Goal: Transaction & Acquisition: Subscribe to service/newsletter

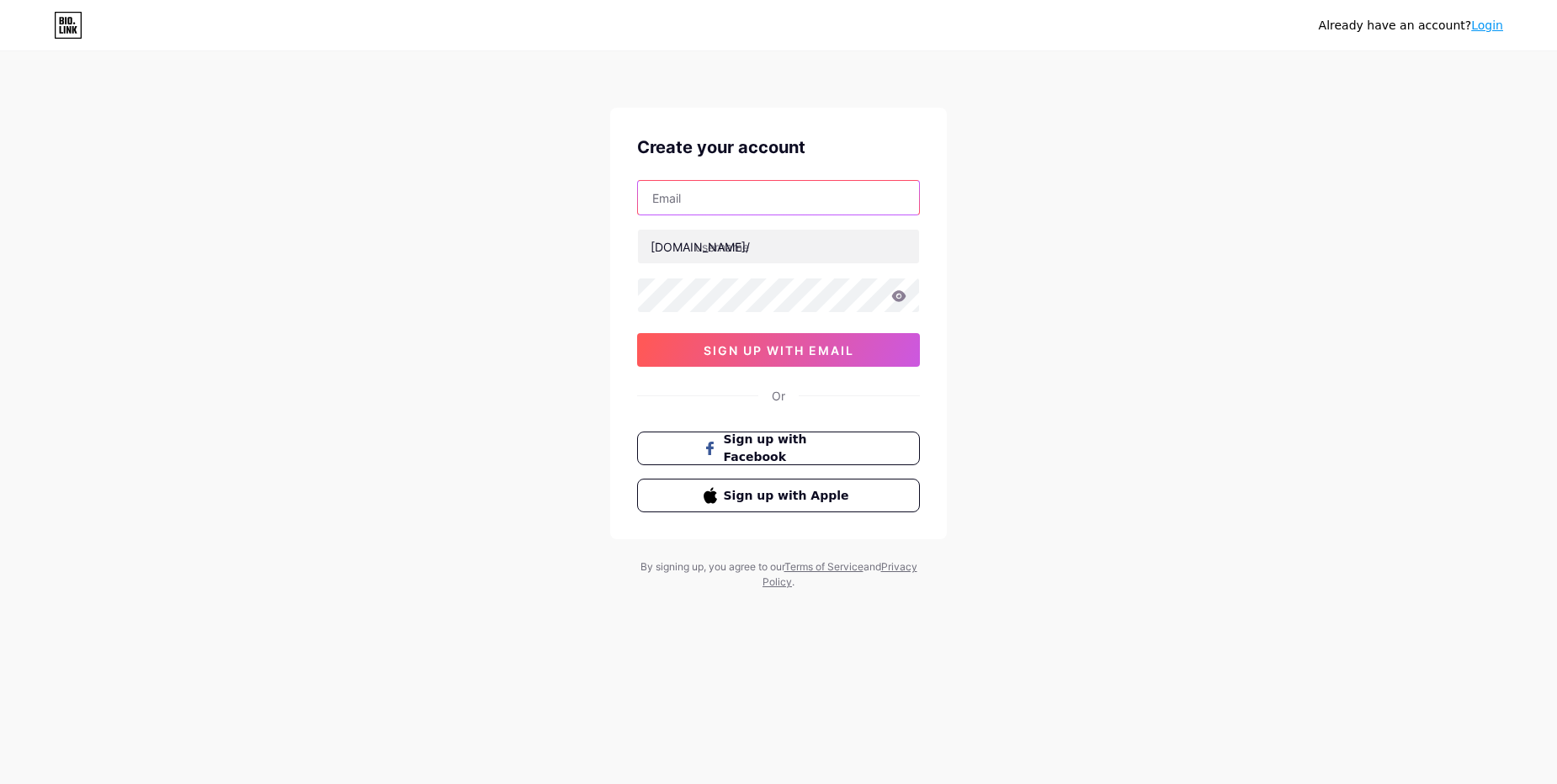
click at [756, 197] on input "text" at bounding box center [778, 198] width 281 height 34
type input "[EMAIL_ADDRESS][DOMAIN_NAME]"
click at [755, 244] on input "text" at bounding box center [778, 246] width 281 height 34
type input "jumpp"
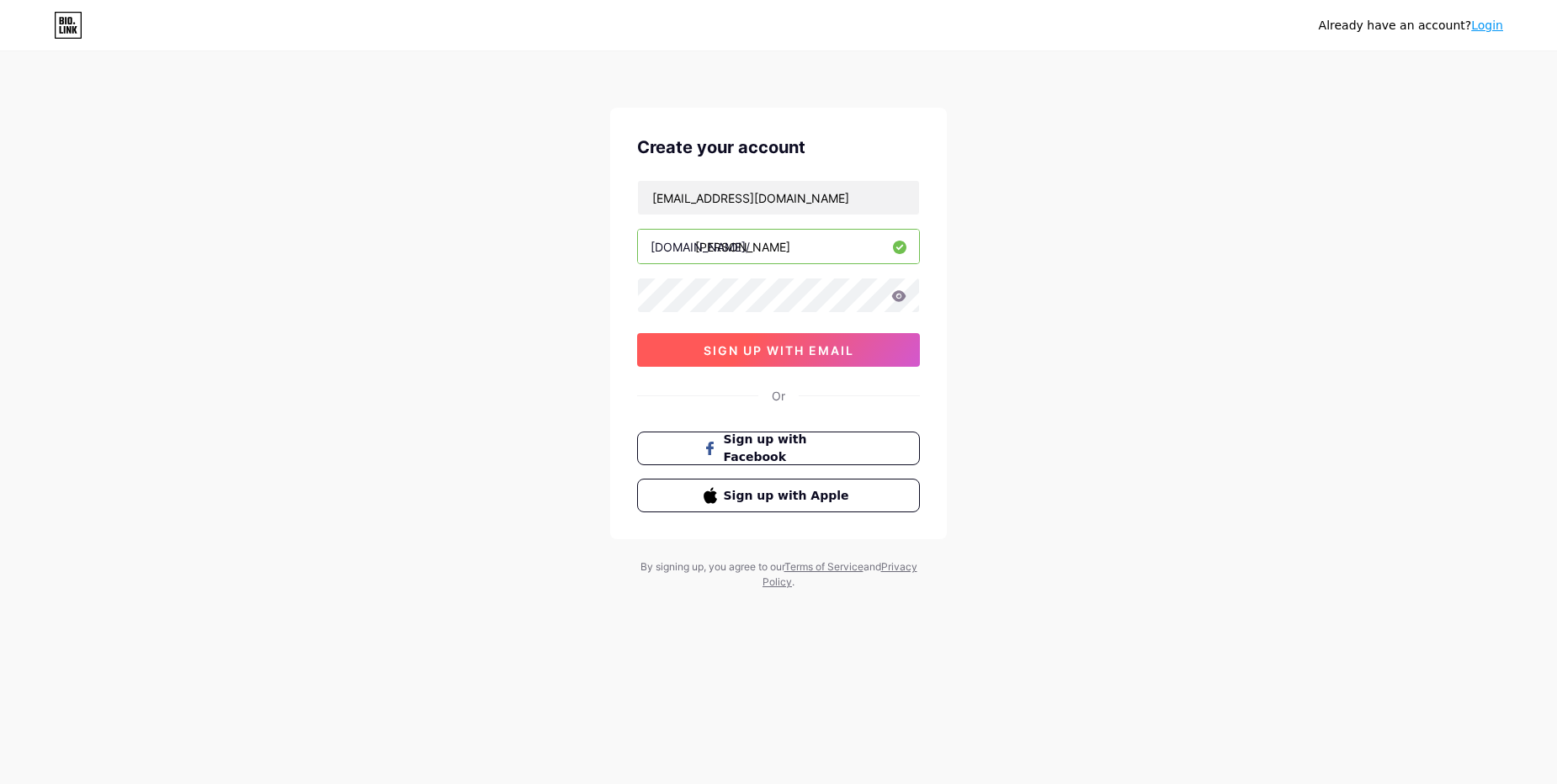
click at [767, 358] on button "sign up with email" at bounding box center [778, 350] width 283 height 34
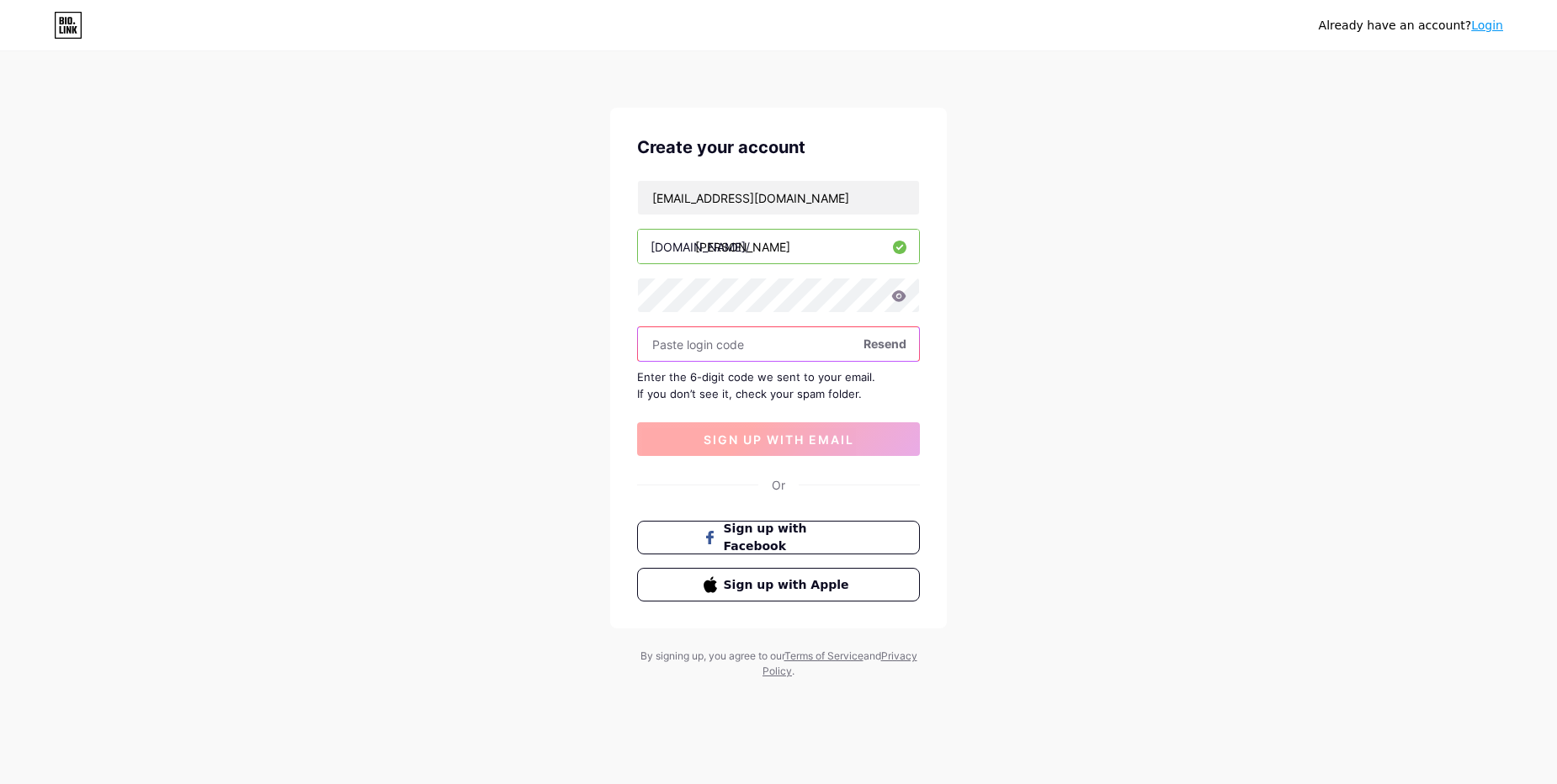
paste input "183415"
type input "183415"
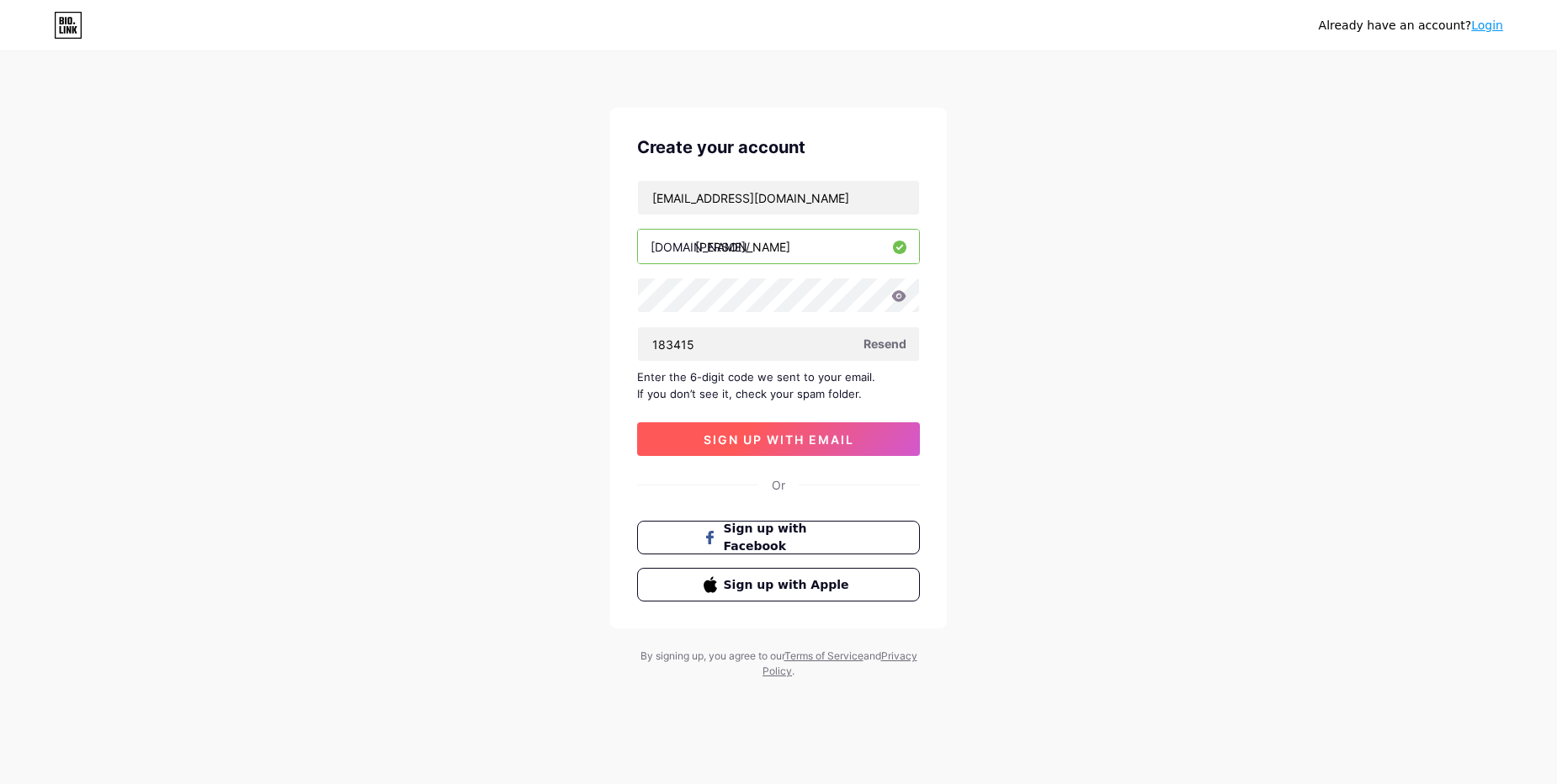
click at [745, 436] on span "sign up with email" at bounding box center [778, 439] width 151 height 14
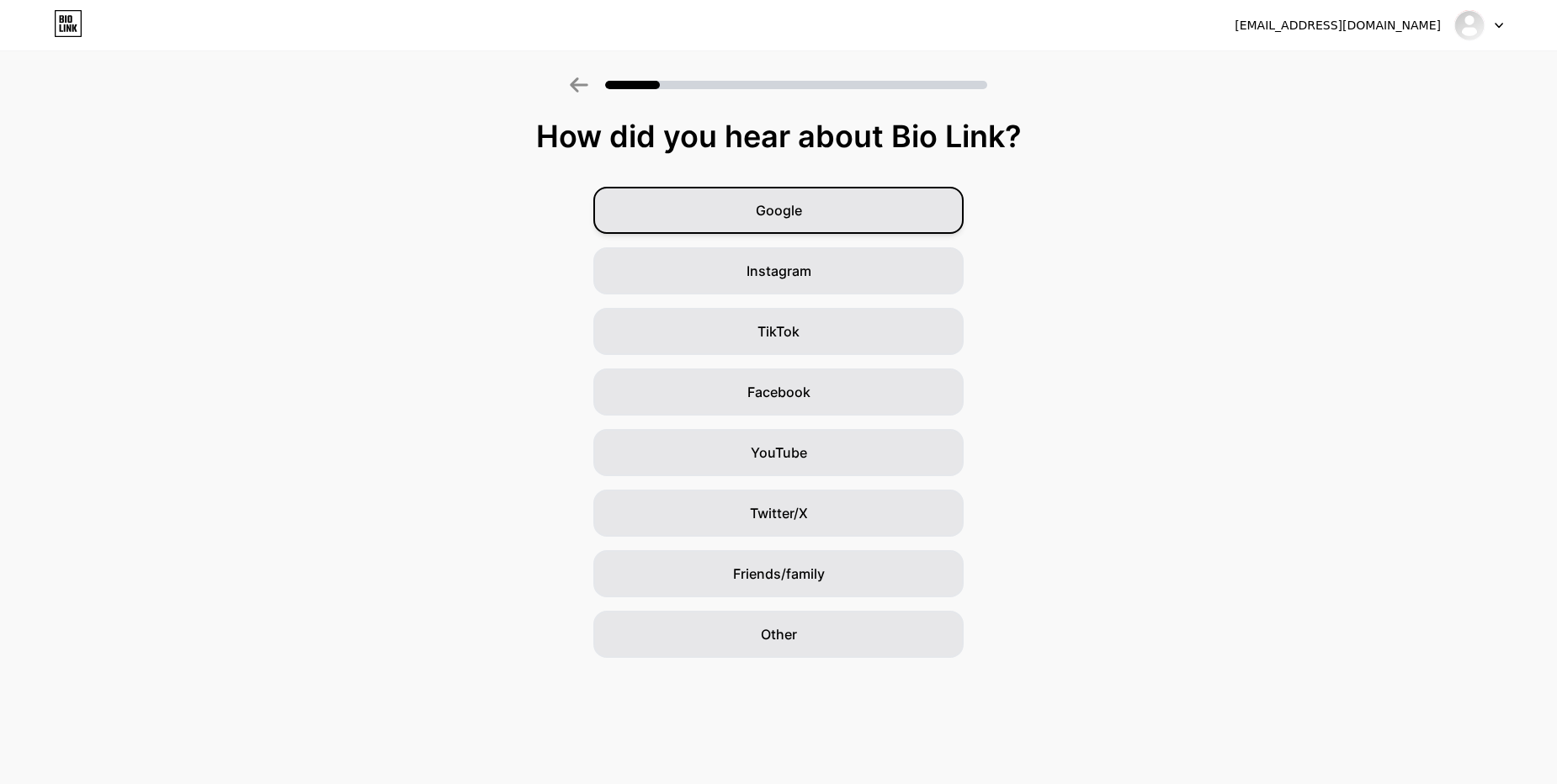
click at [796, 211] on span "Google" at bounding box center [778, 211] width 47 height 20
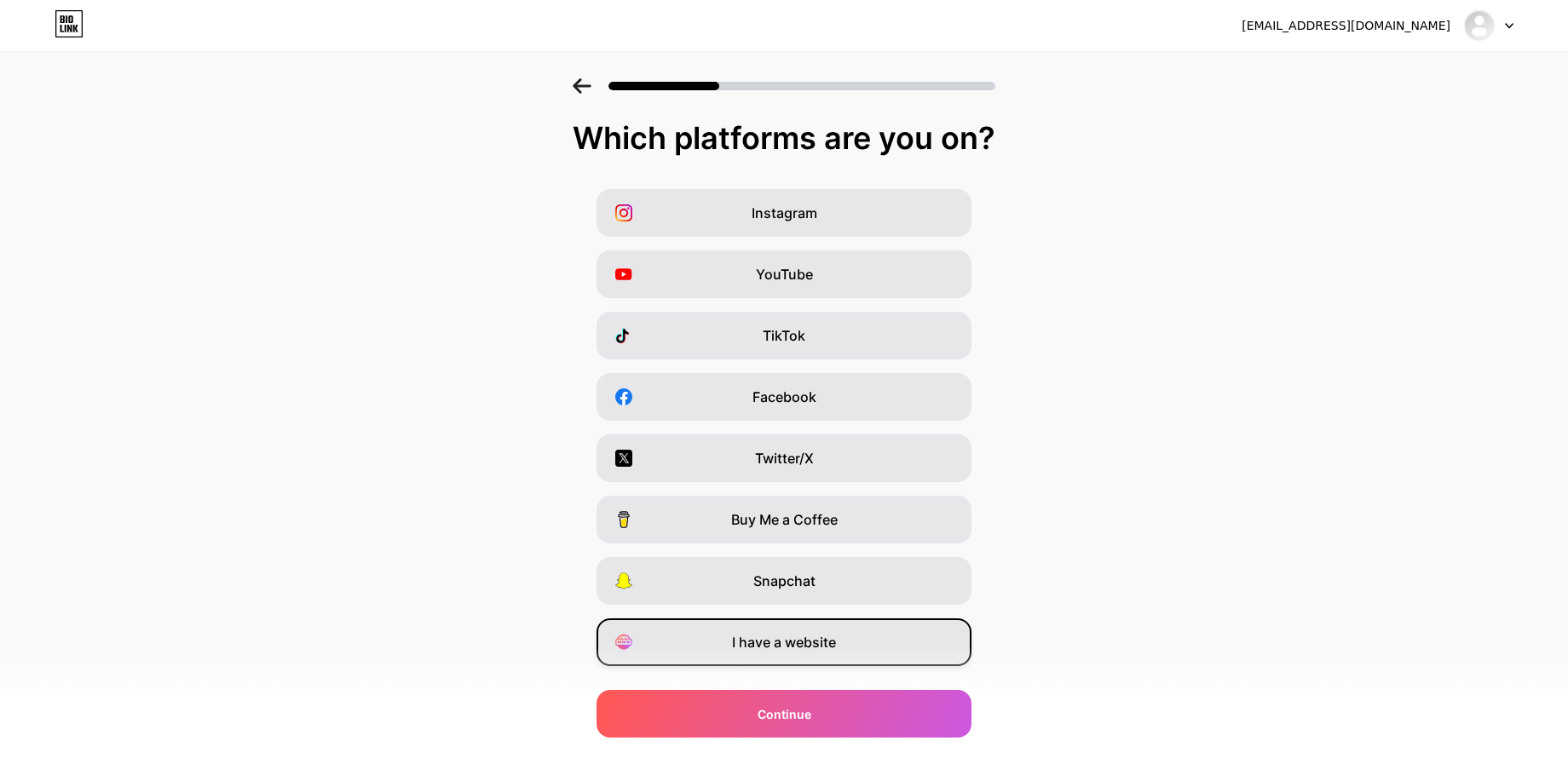
click at [770, 653] on div "I have a website" at bounding box center [784, 642] width 375 height 48
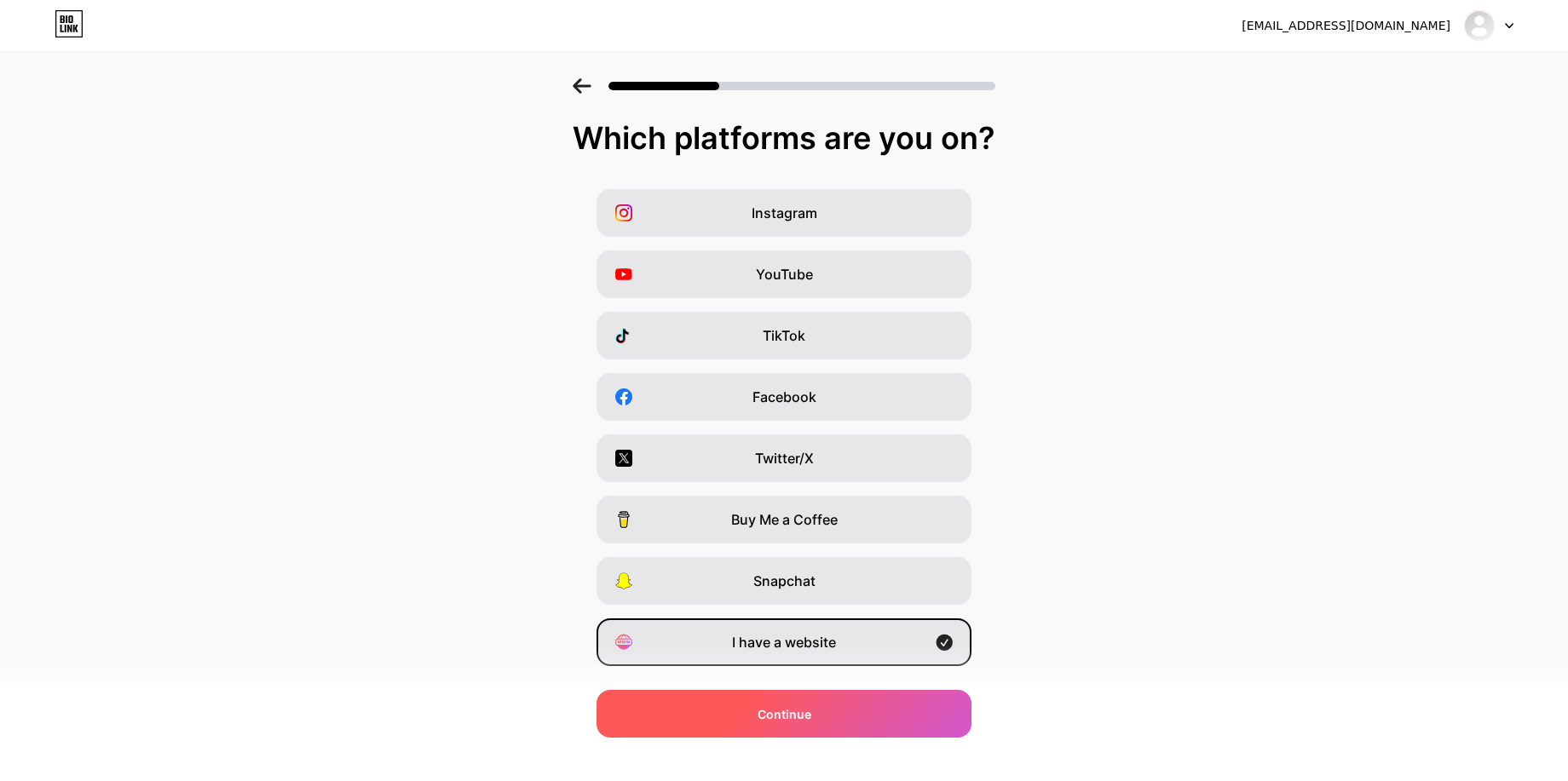
click at [774, 720] on span "Continue" at bounding box center [784, 713] width 54 height 18
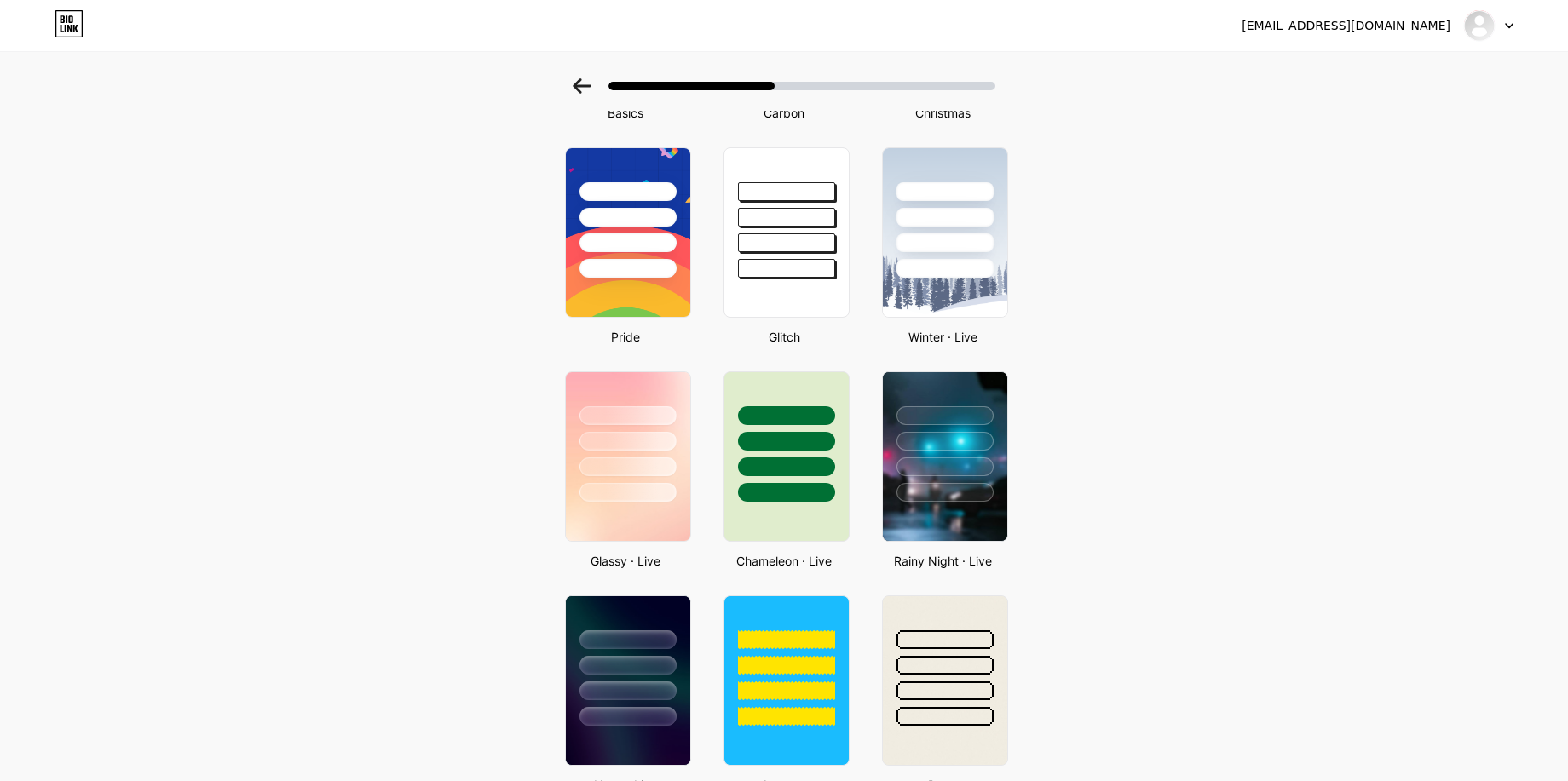
scroll to position [307, 0]
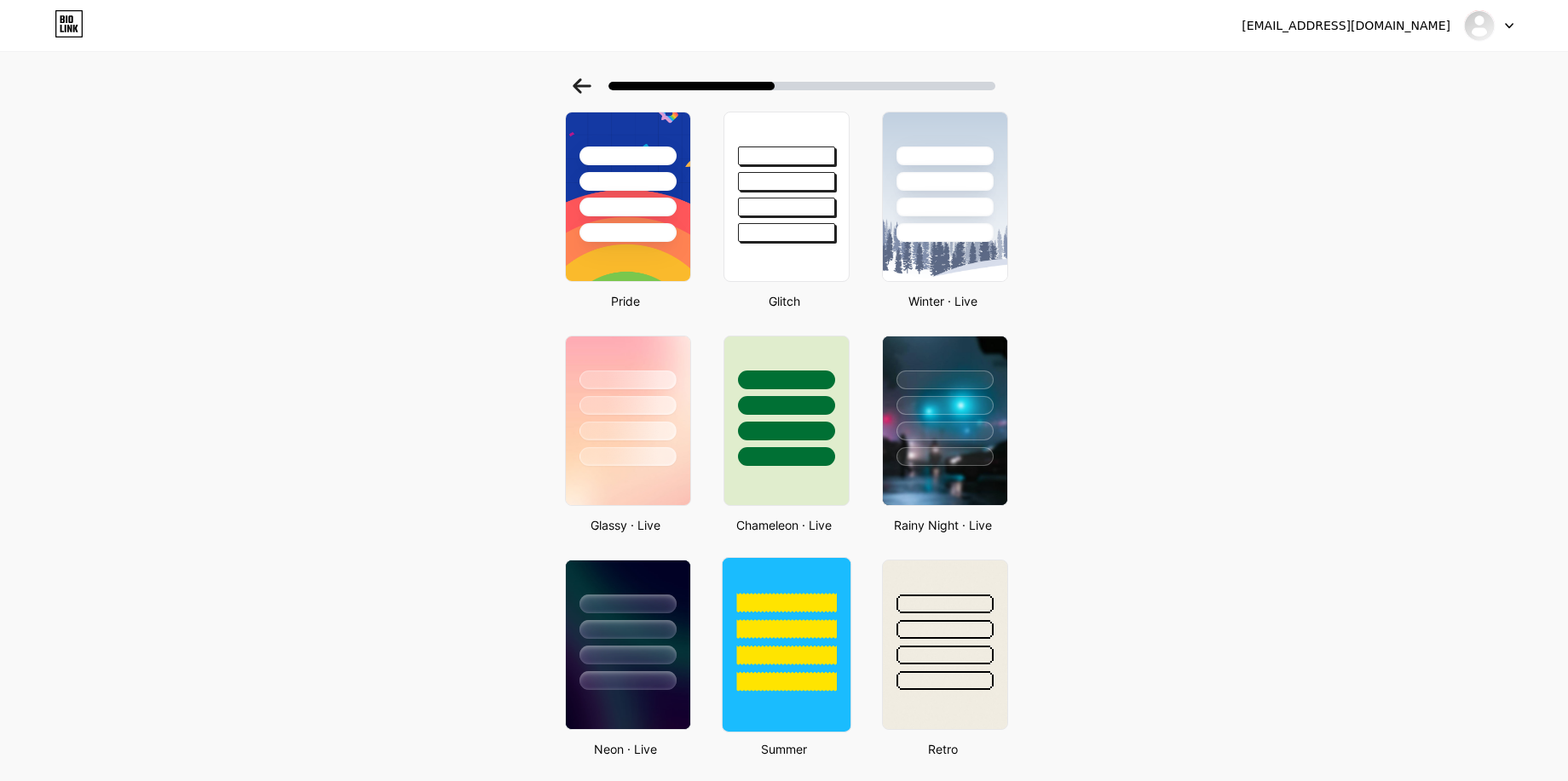
click at [763, 597] on div at bounding box center [786, 602] width 99 height 20
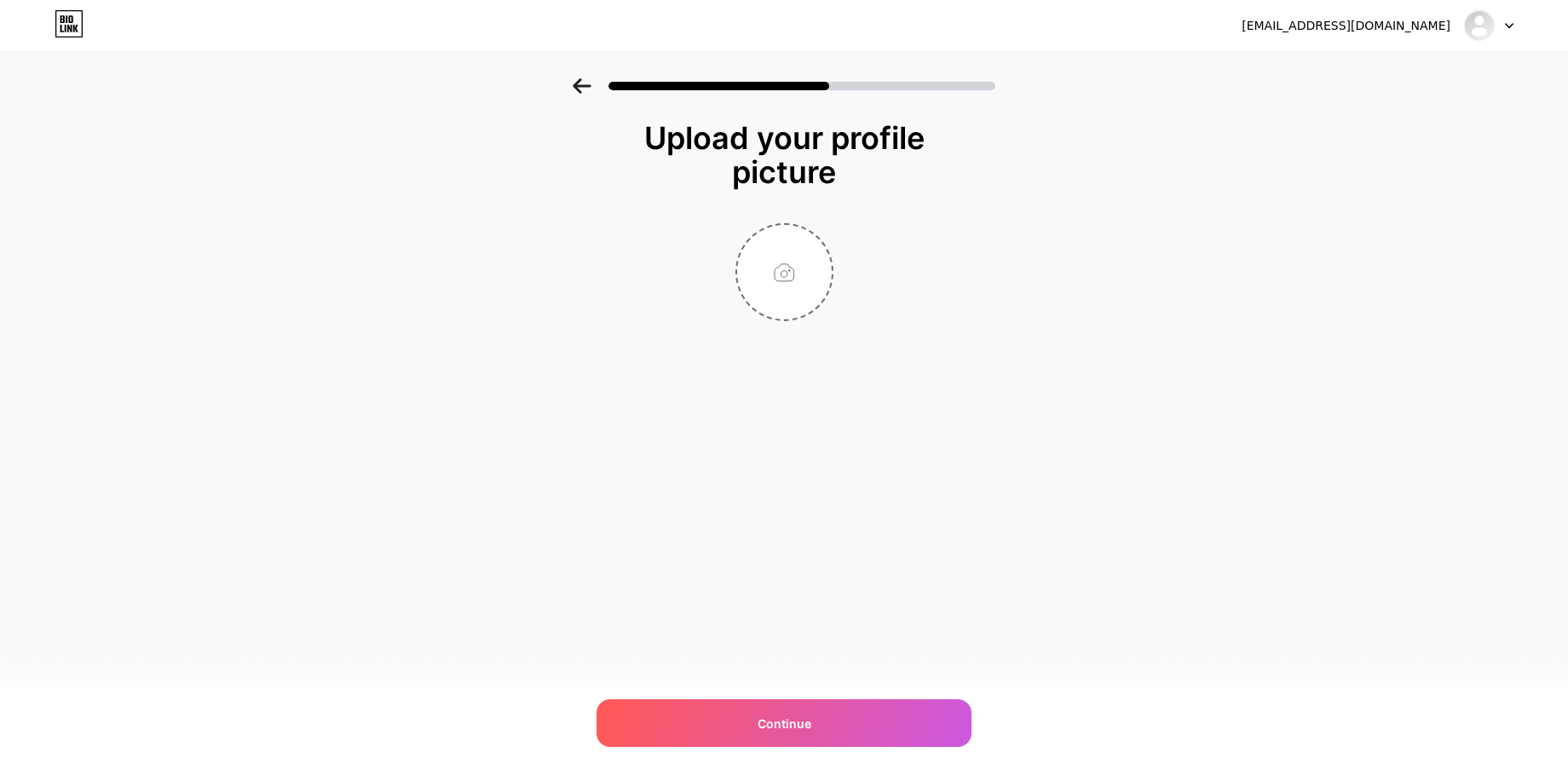
scroll to position [0, 0]
click at [793, 270] on input "file" at bounding box center [788, 272] width 94 height 94
type input "C:\fakepath\Untitled design (2).png"
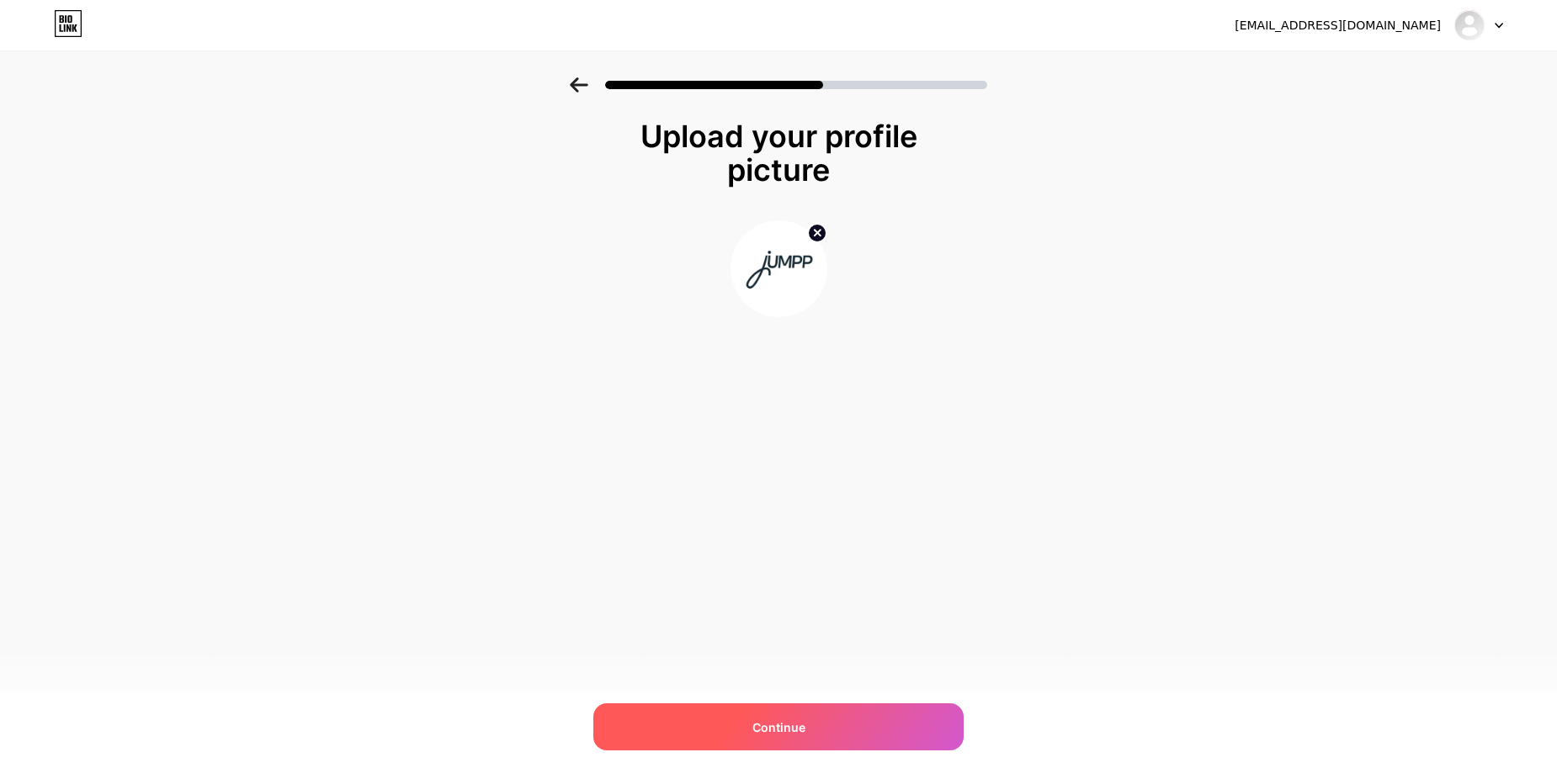
click at [817, 732] on div "Continue" at bounding box center [778, 726] width 371 height 47
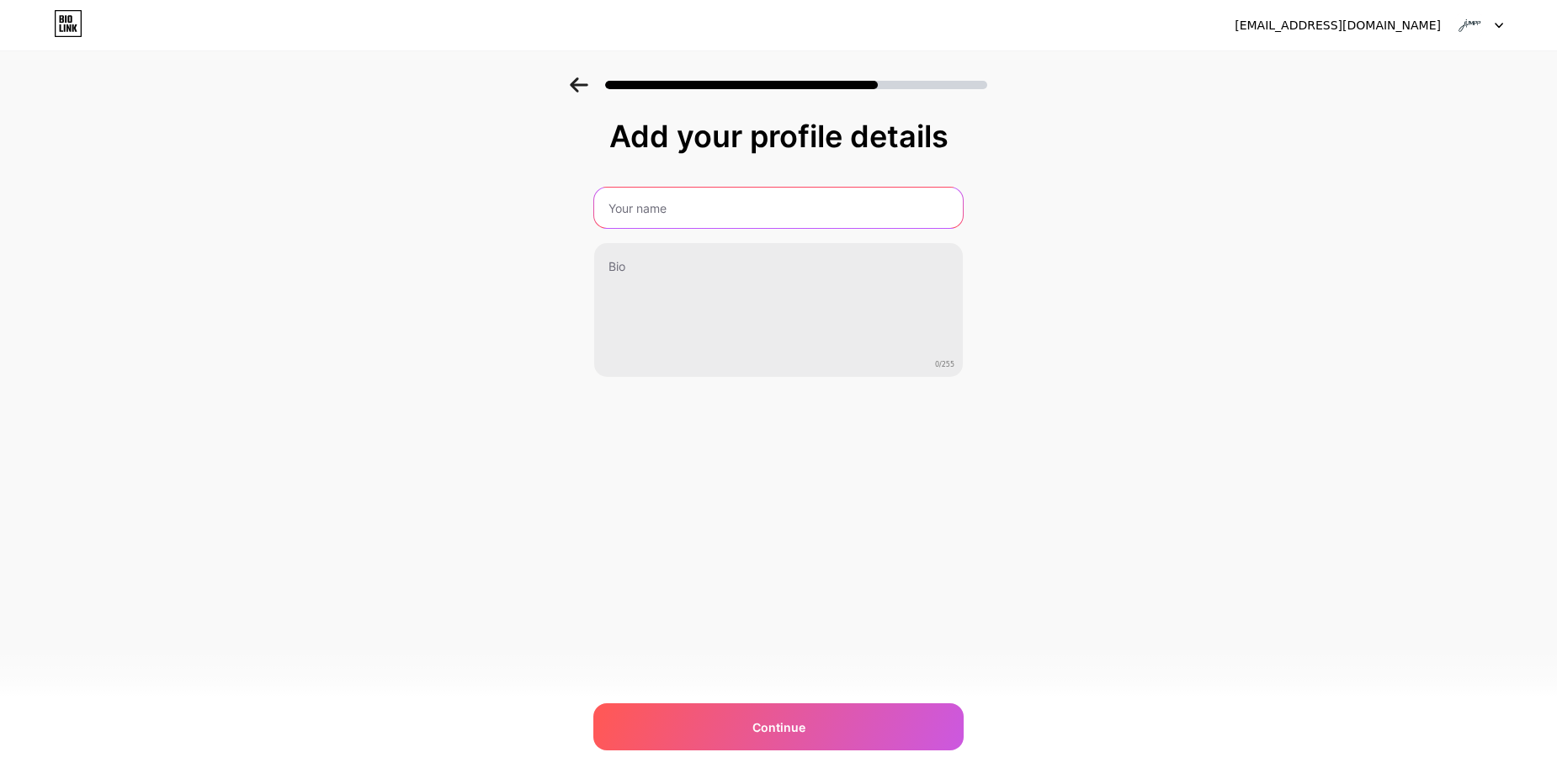
click at [649, 217] on input "text" at bounding box center [778, 208] width 369 height 41
type input "jUMPP"
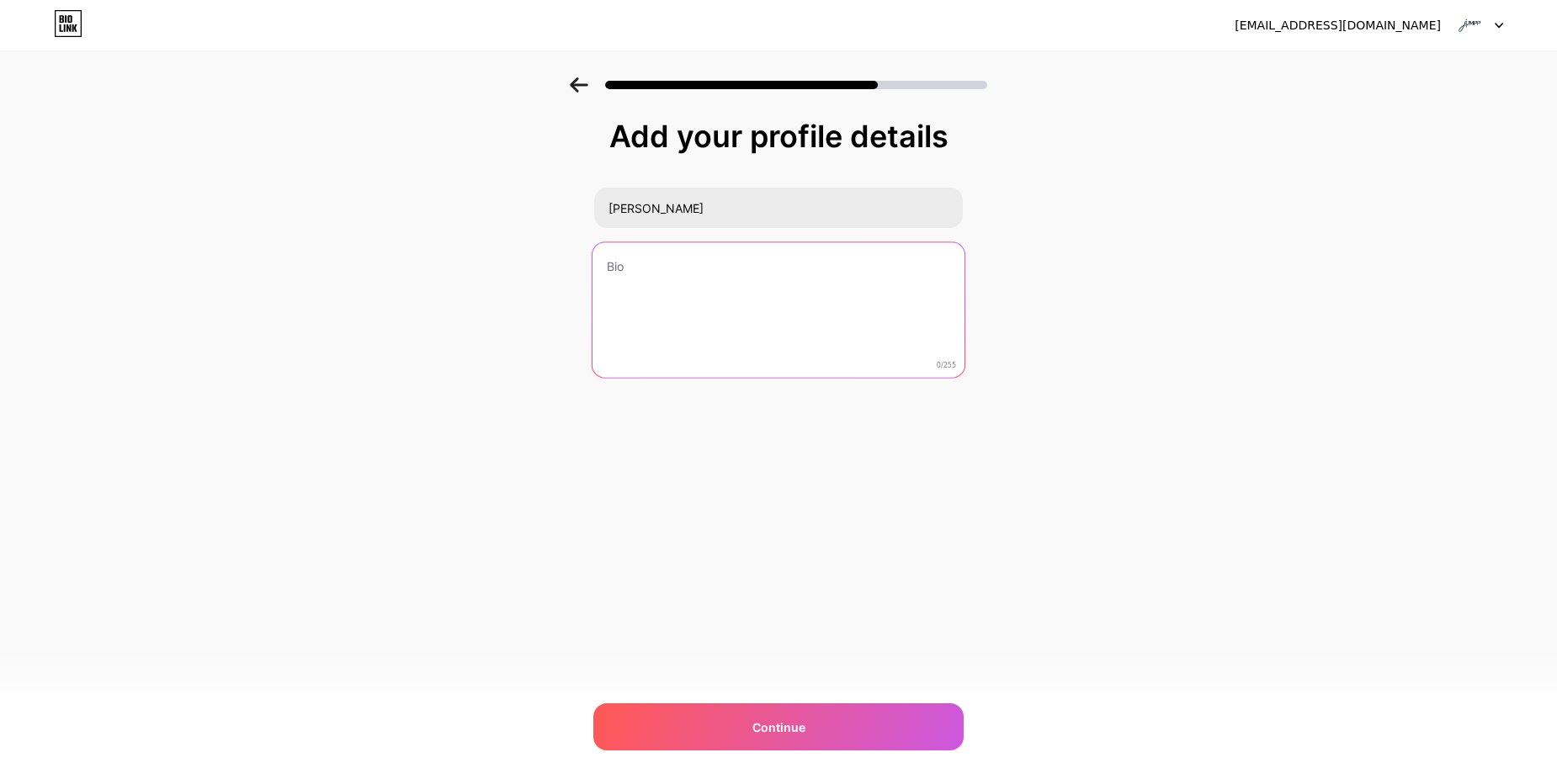
click at [681, 277] on textarea at bounding box center [778, 310] width 372 height 137
paste textarea "jUMPP is India’s AI-powered financial super app for smart saving, investing, & …"
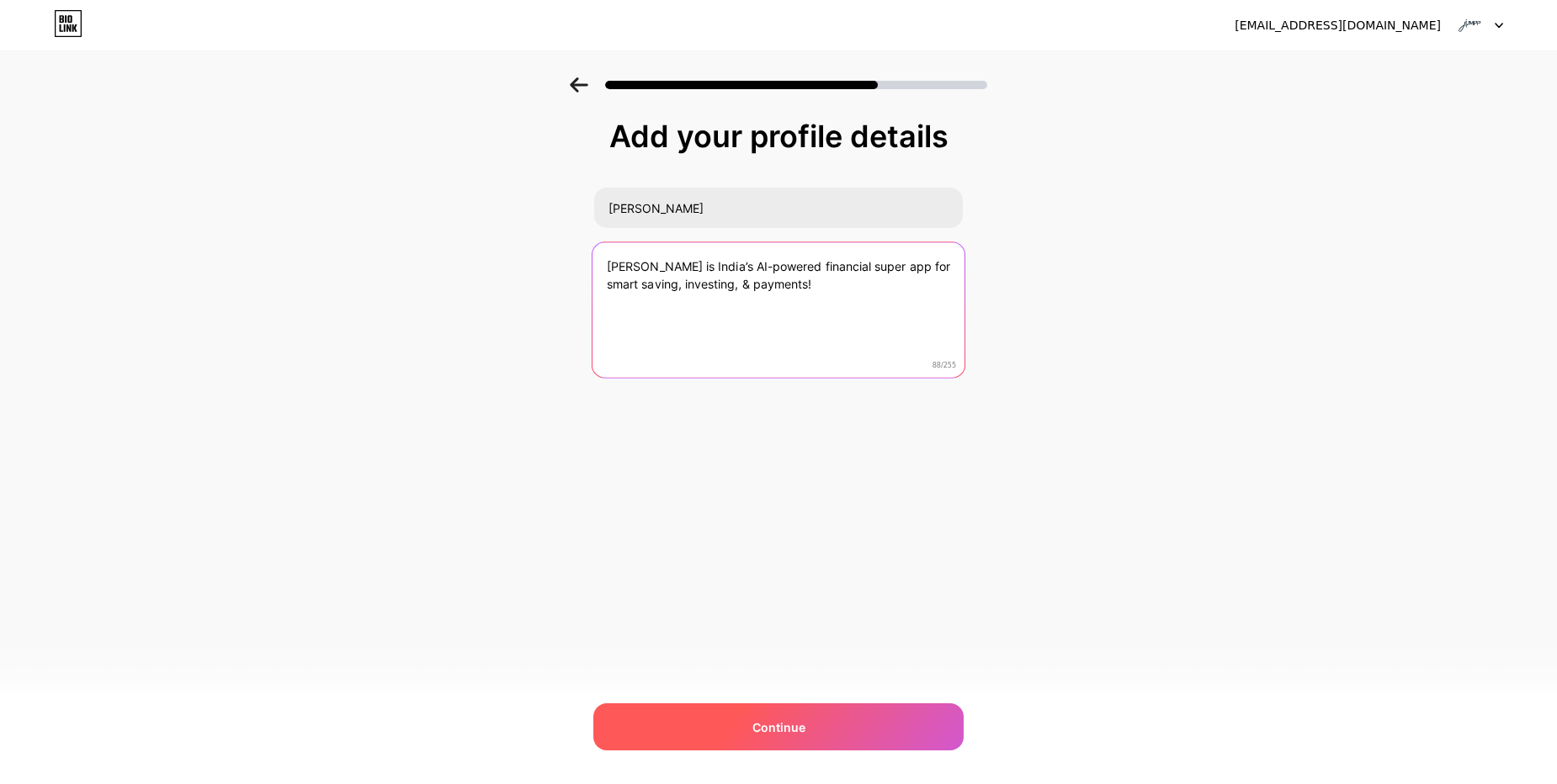
type textarea "jUMPP is India’s AI-powered financial super app for smart saving, investing, & …"
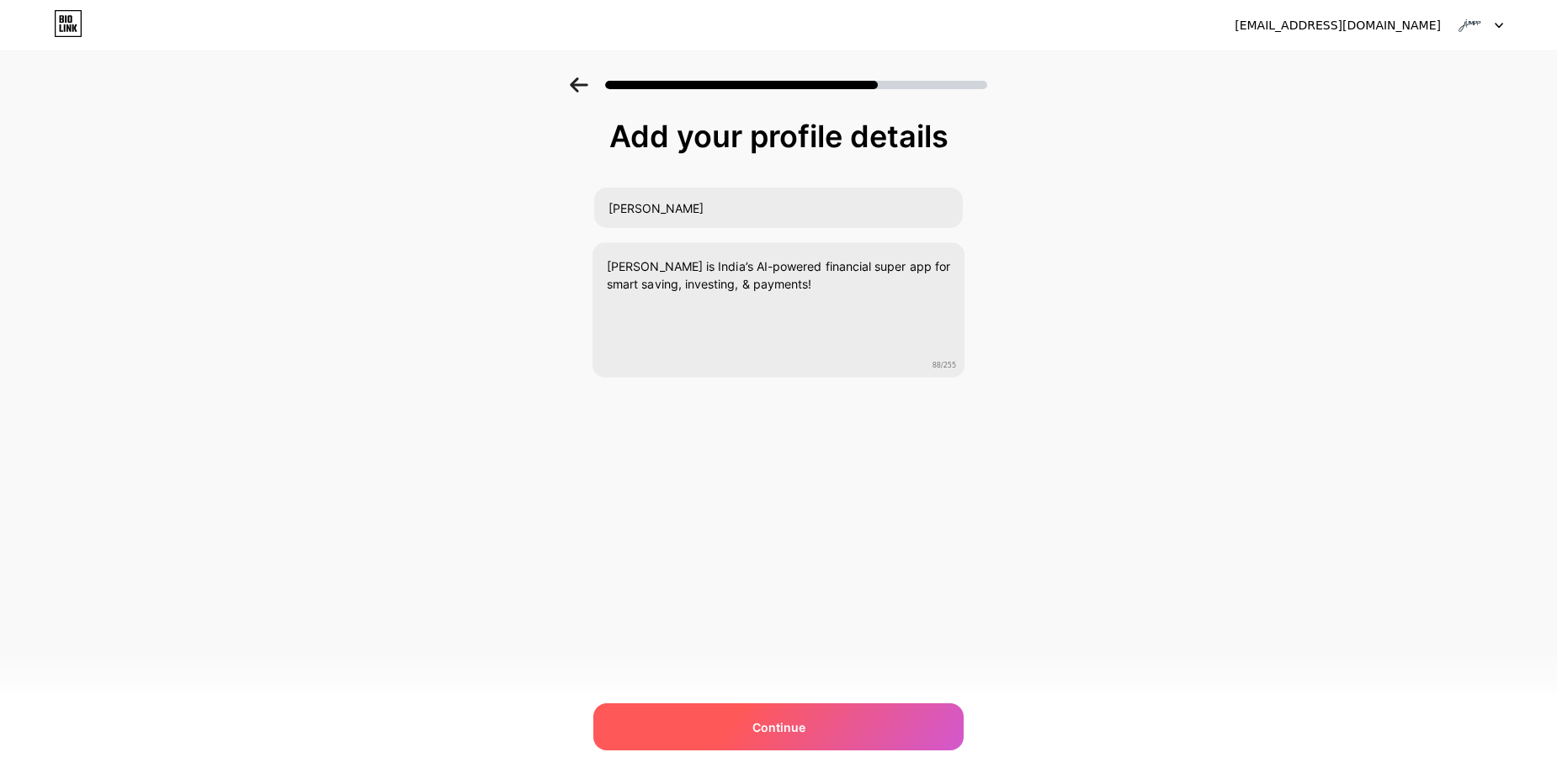
click at [765, 719] on span "Continue" at bounding box center [778, 726] width 53 height 18
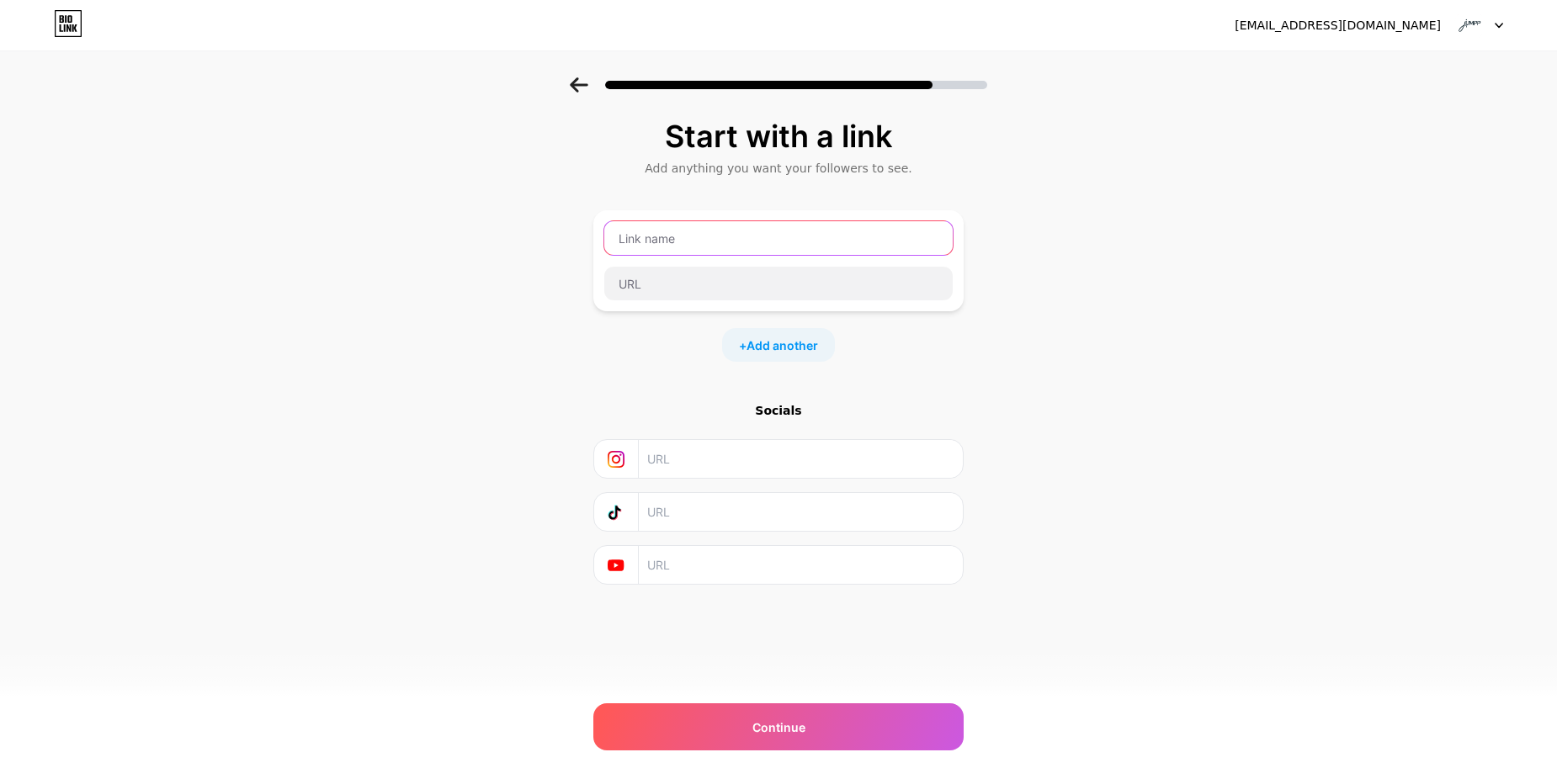
click at [652, 240] on input "text" at bounding box center [778, 238] width 349 height 34
type input "j"
type input "jUMPP Finance"
click at [716, 293] on input "text" at bounding box center [778, 283] width 349 height 34
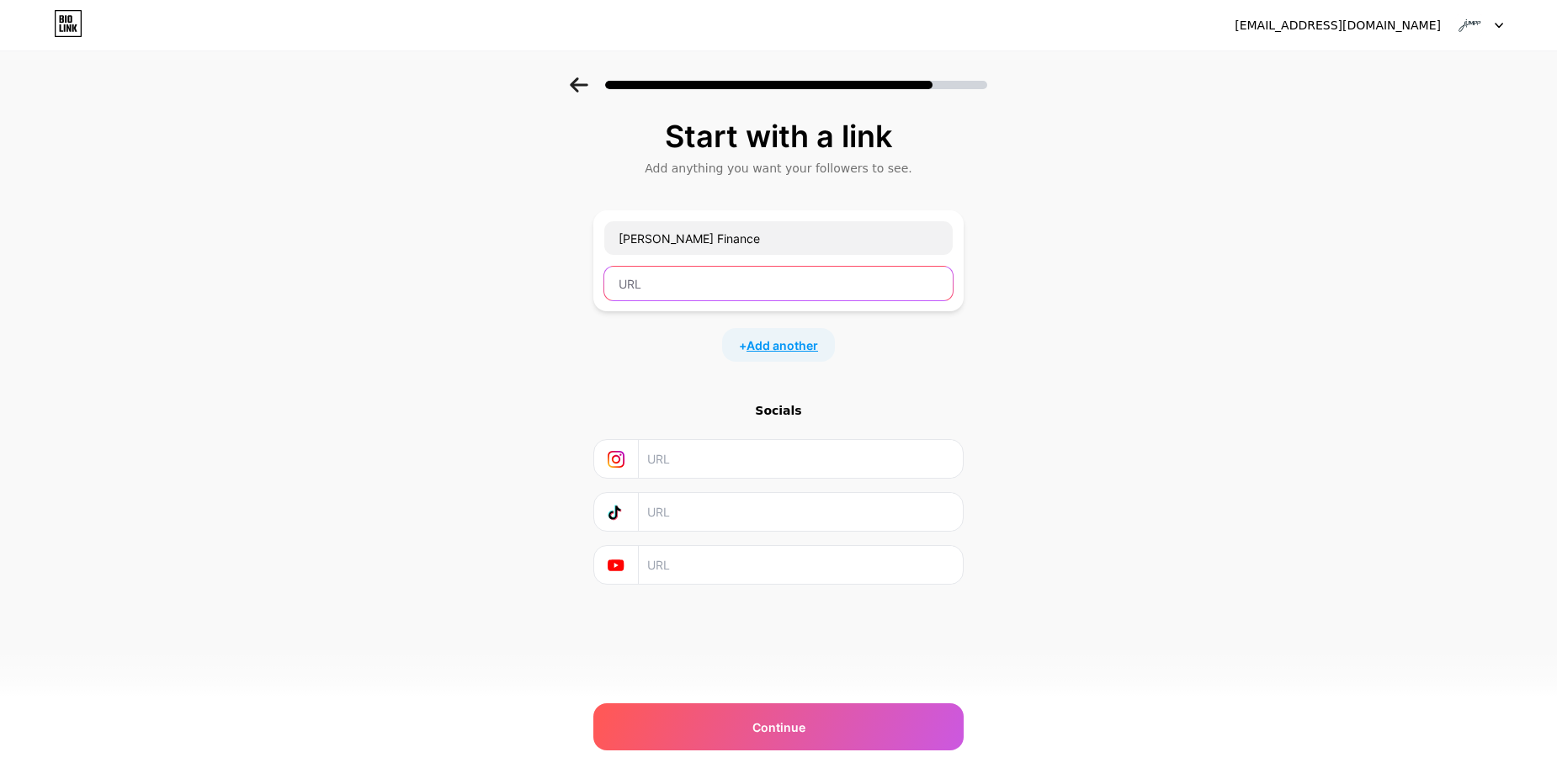
paste input "https://jumpp.finance/"
type input "https://jumpp.finance/"
click at [771, 348] on span "Add another" at bounding box center [782, 345] width 72 height 18
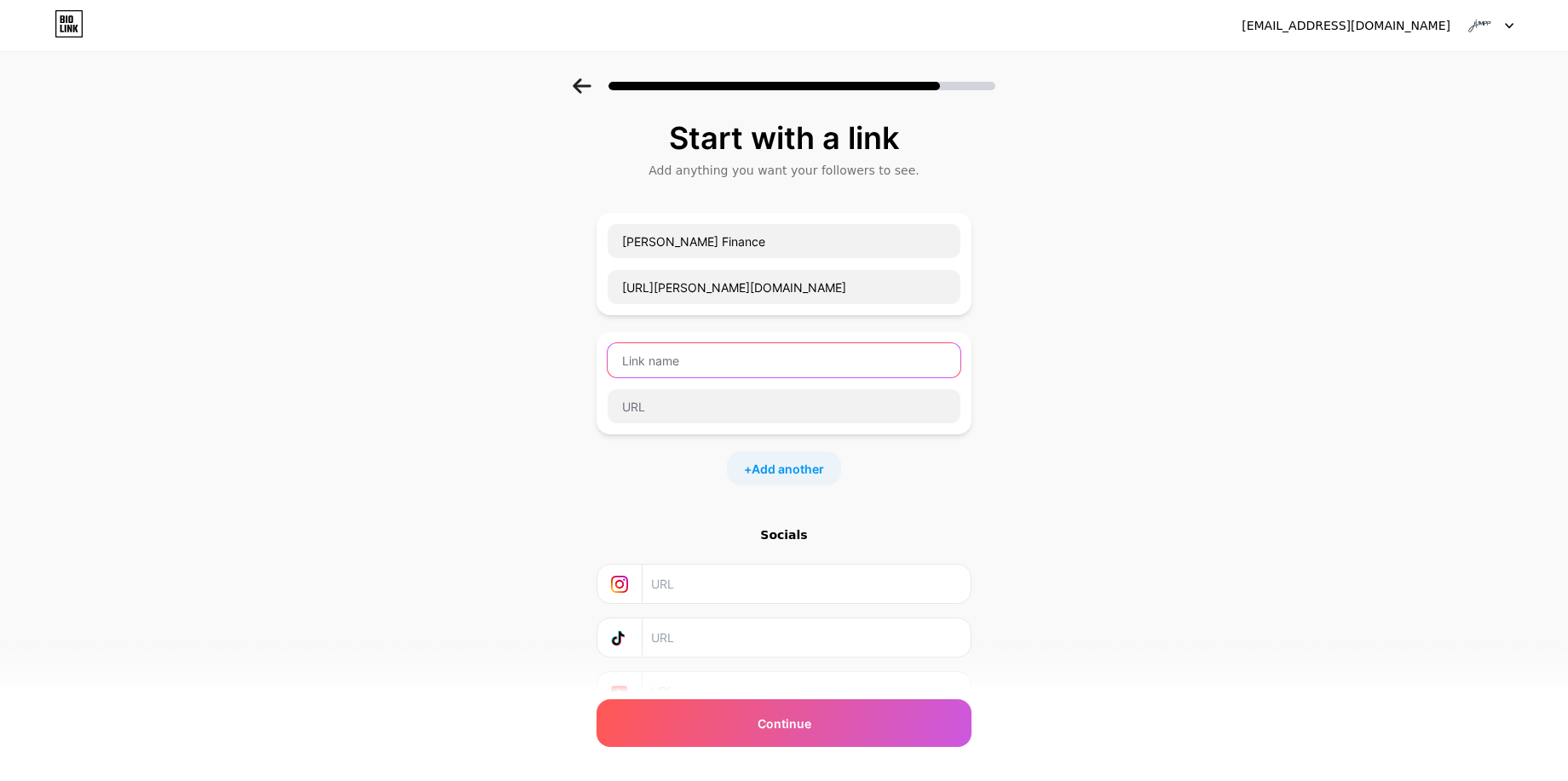
click at [678, 371] on input "text" at bounding box center [784, 361] width 353 height 34
paste input "https://blog.jumpp.finance/"
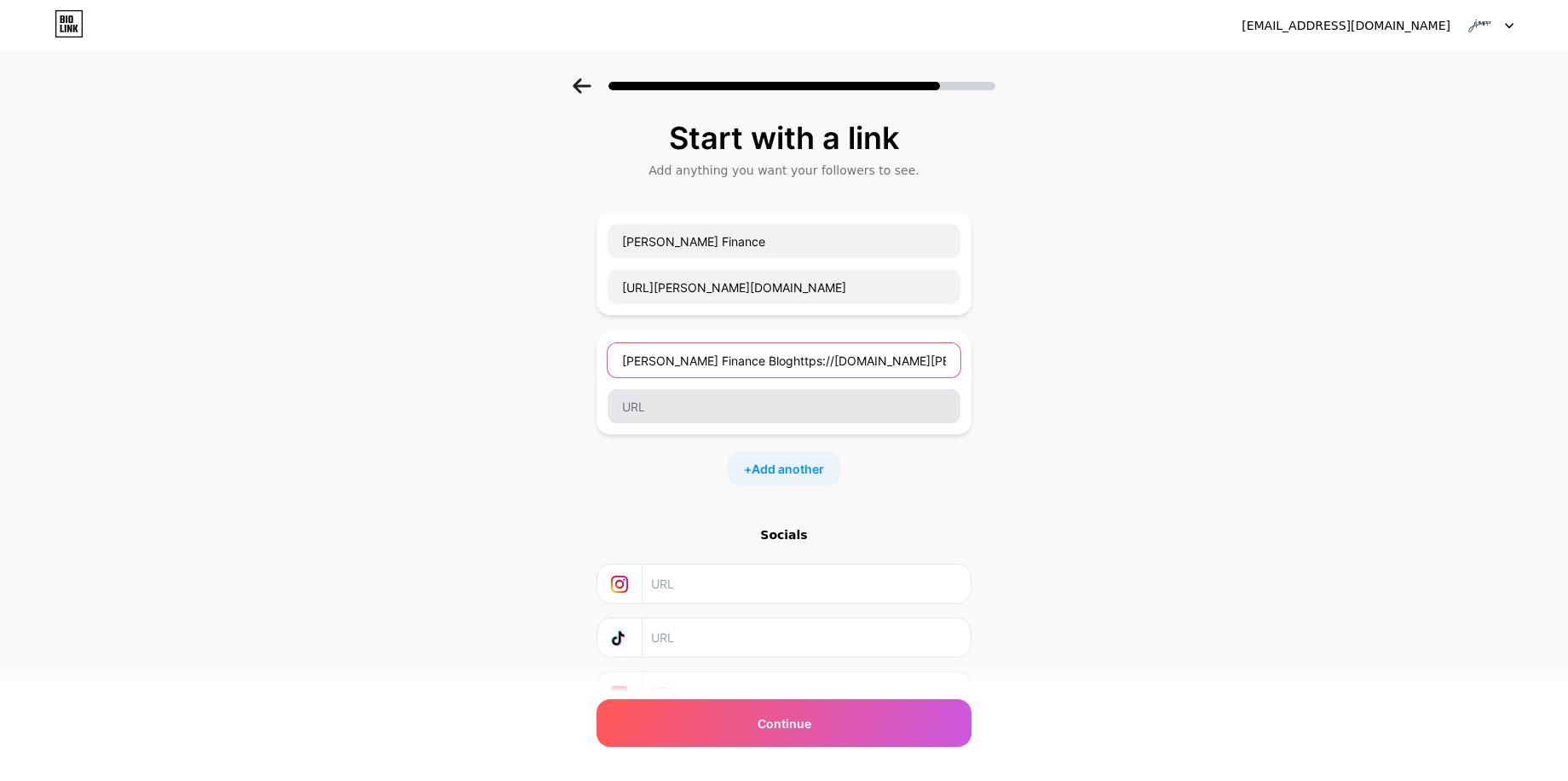
type input "jUMPP Finance Blog"
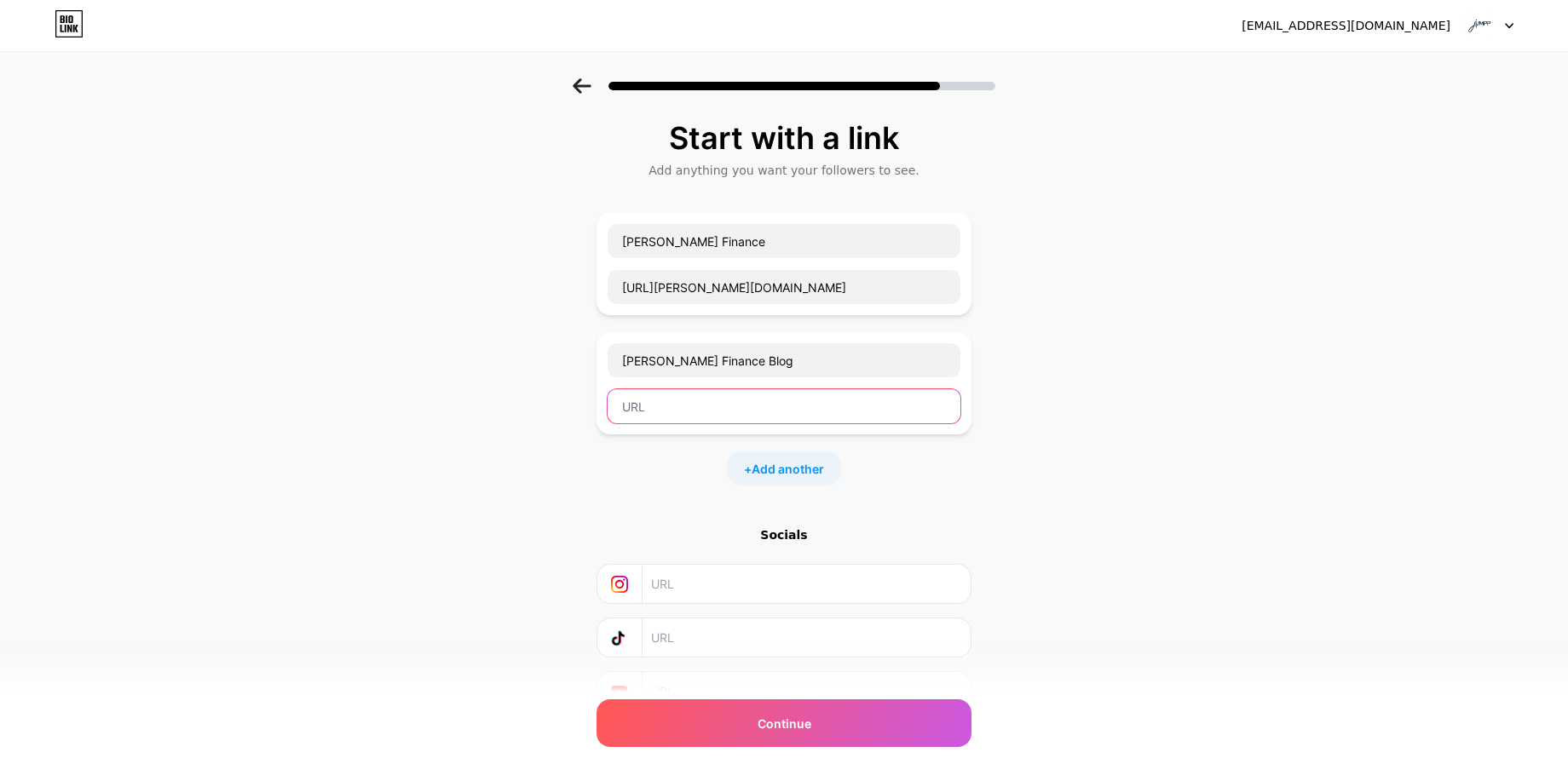
click at [703, 408] on input "text" at bounding box center [784, 406] width 353 height 34
paste input "https://blog.jumpp.finance/"
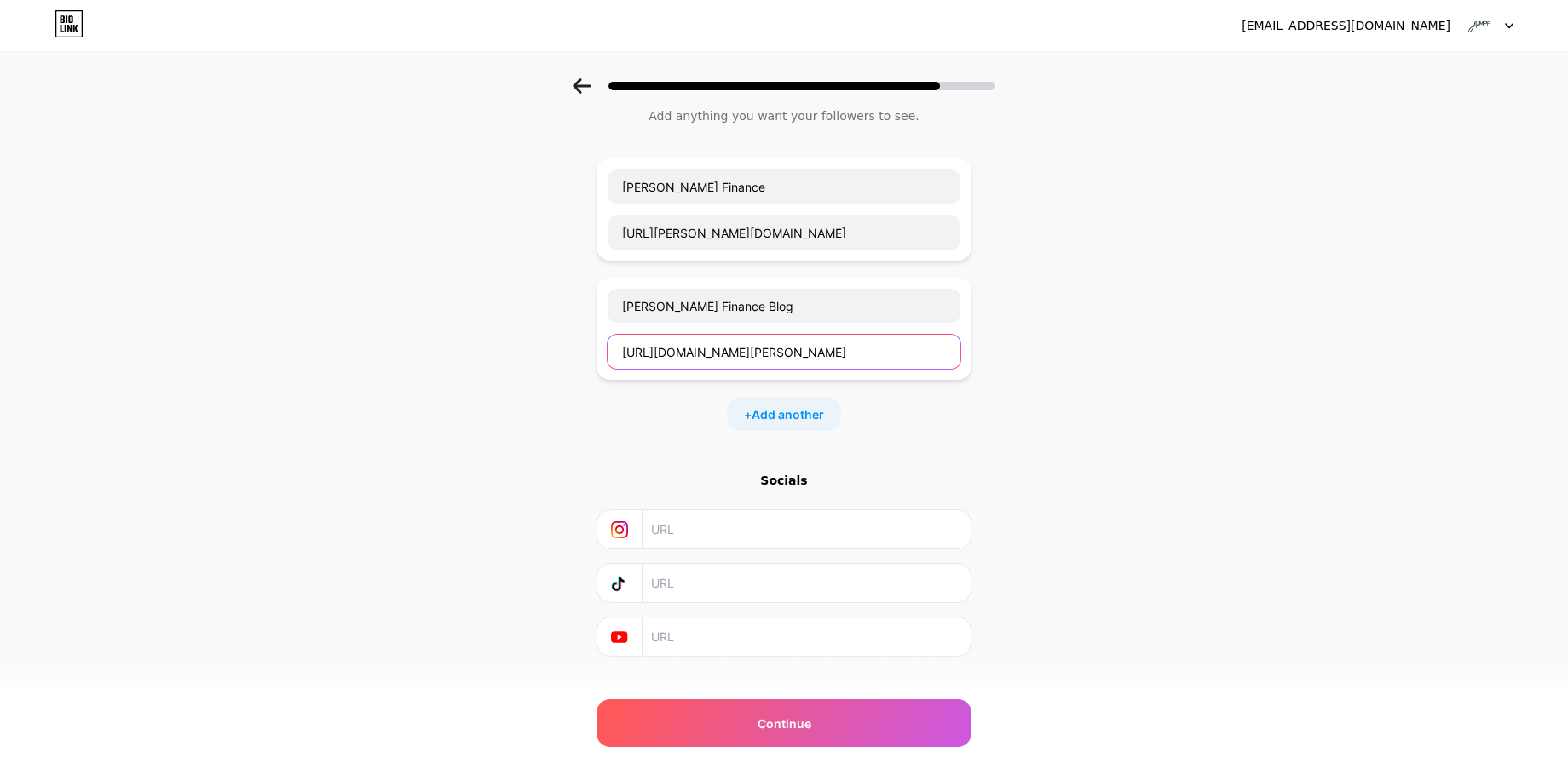
scroll to position [83, 0]
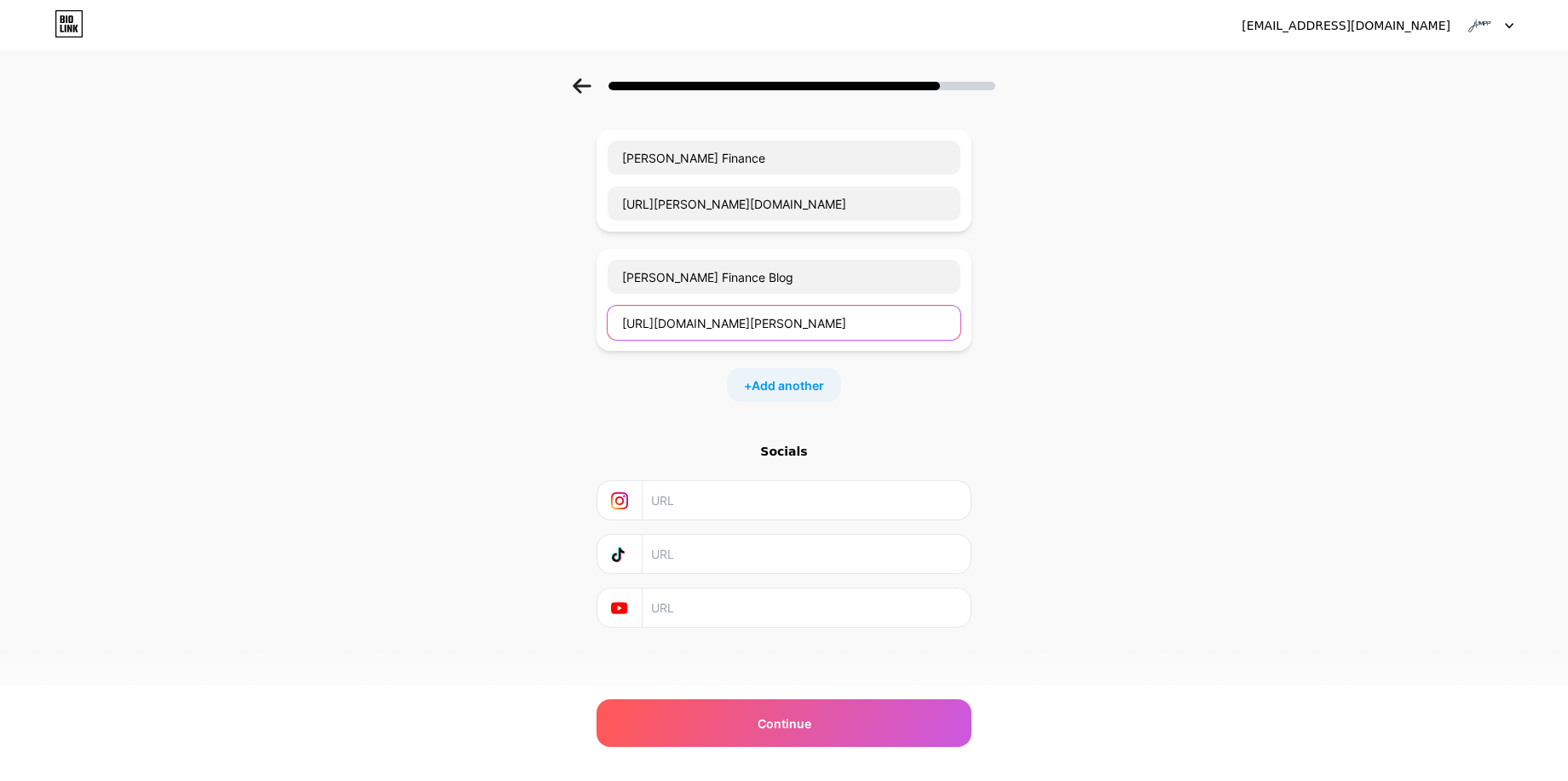
type input "https://blog.jumpp.finance/"
click at [692, 512] on input "text" at bounding box center [805, 500] width 309 height 39
paste input "https://www.instagram.com/lets.jumpp/"
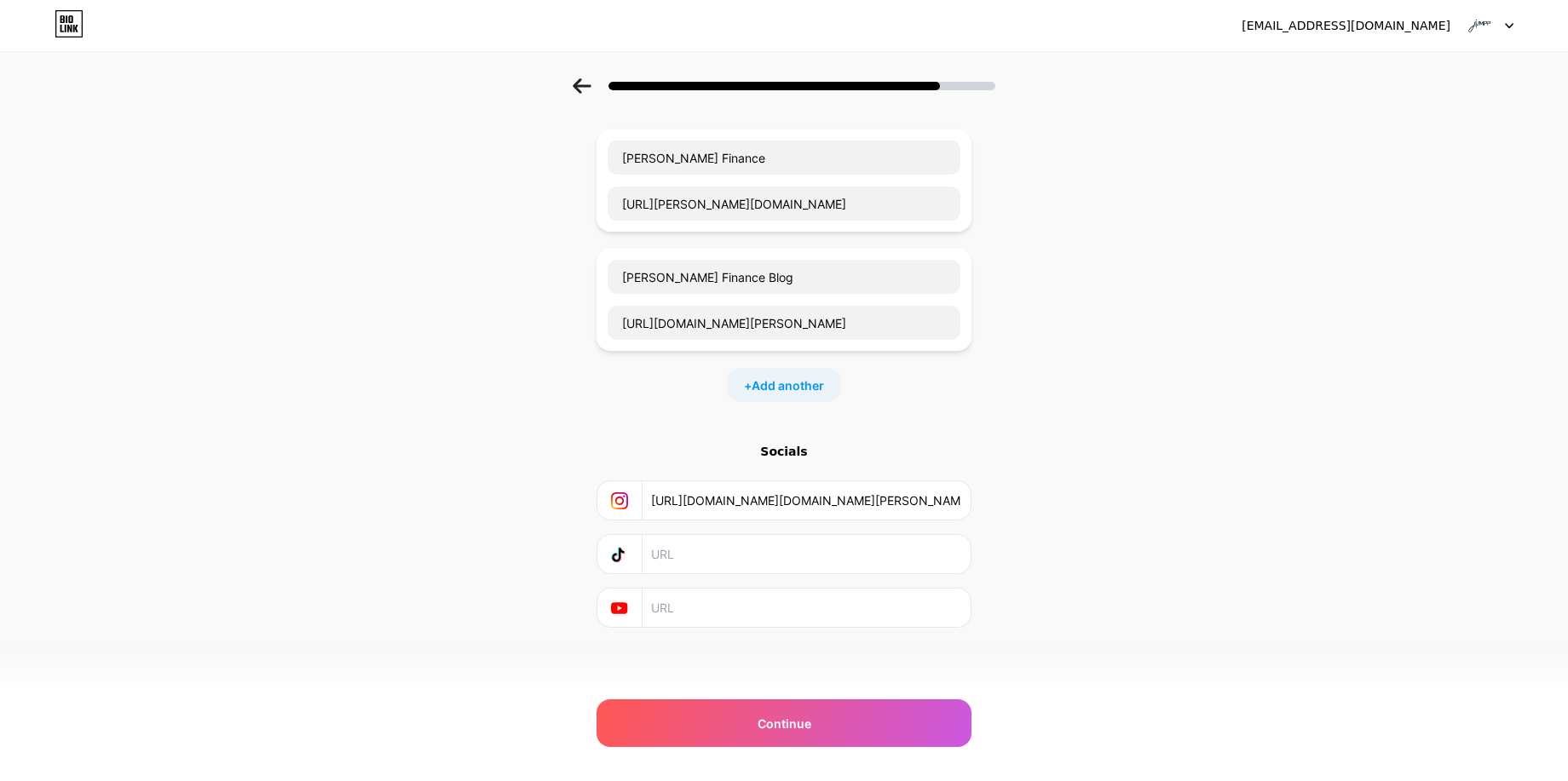
type input "https://www.instagram.com/lets.jumpp/"
click at [680, 545] on input "text" at bounding box center [805, 553] width 309 height 39
drag, startPoint x: 723, startPoint y: 615, endPoint x: 673, endPoint y: 614, distance: 50.0
click at [723, 615] on input "text" at bounding box center [805, 607] width 309 height 39
paste input "https://www.youtube.com/@Jumpp.Finance"
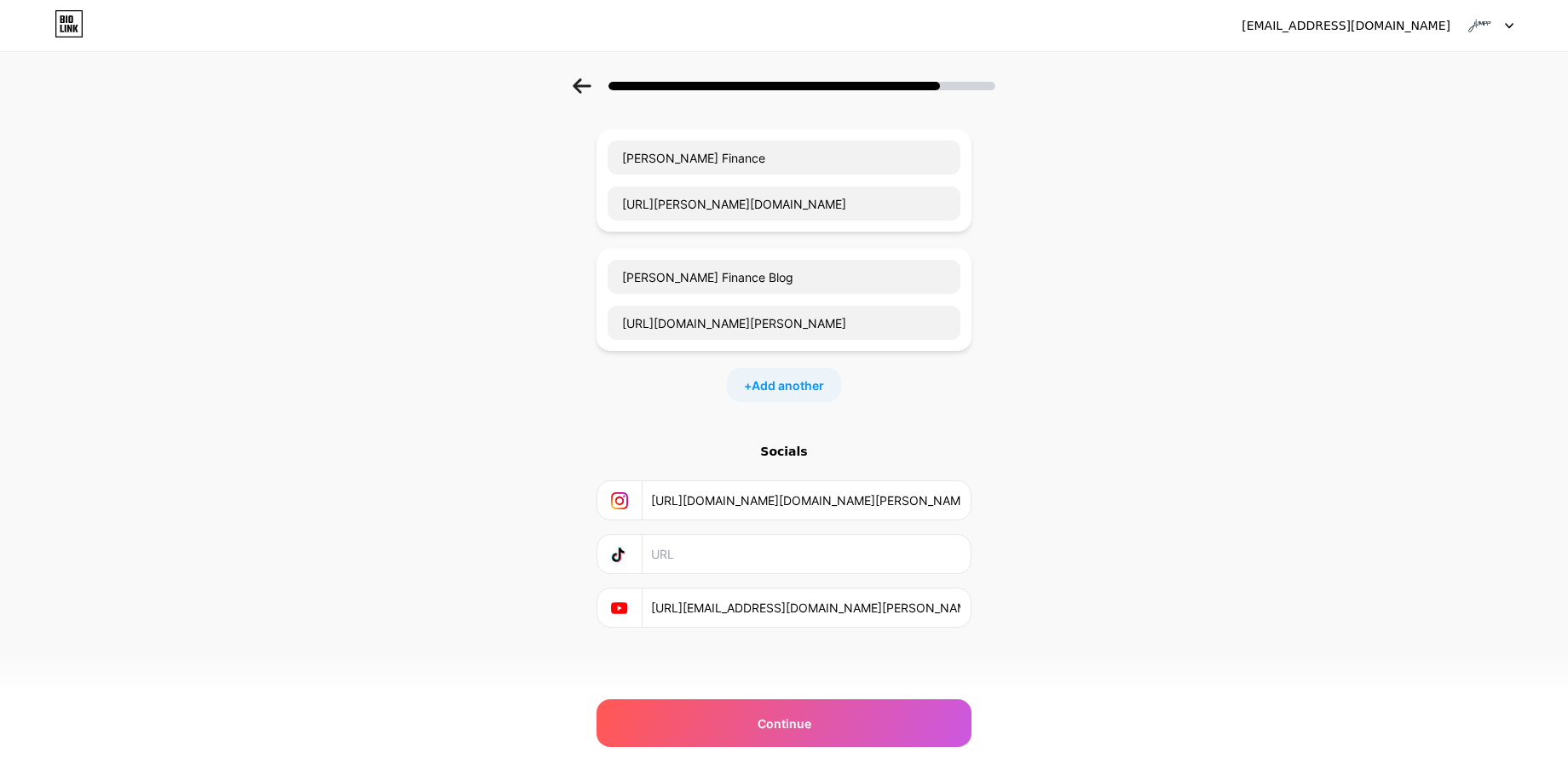
type input "https://www.youtube.com/@Jumpp.Finance"
click at [803, 753] on div "jumppfinance1@gmail.com Logout Link Copied Start with a link Add anything you w…" at bounding box center [784, 349] width 1568 height 864
click at [789, 704] on div "Continue" at bounding box center [784, 723] width 375 height 48
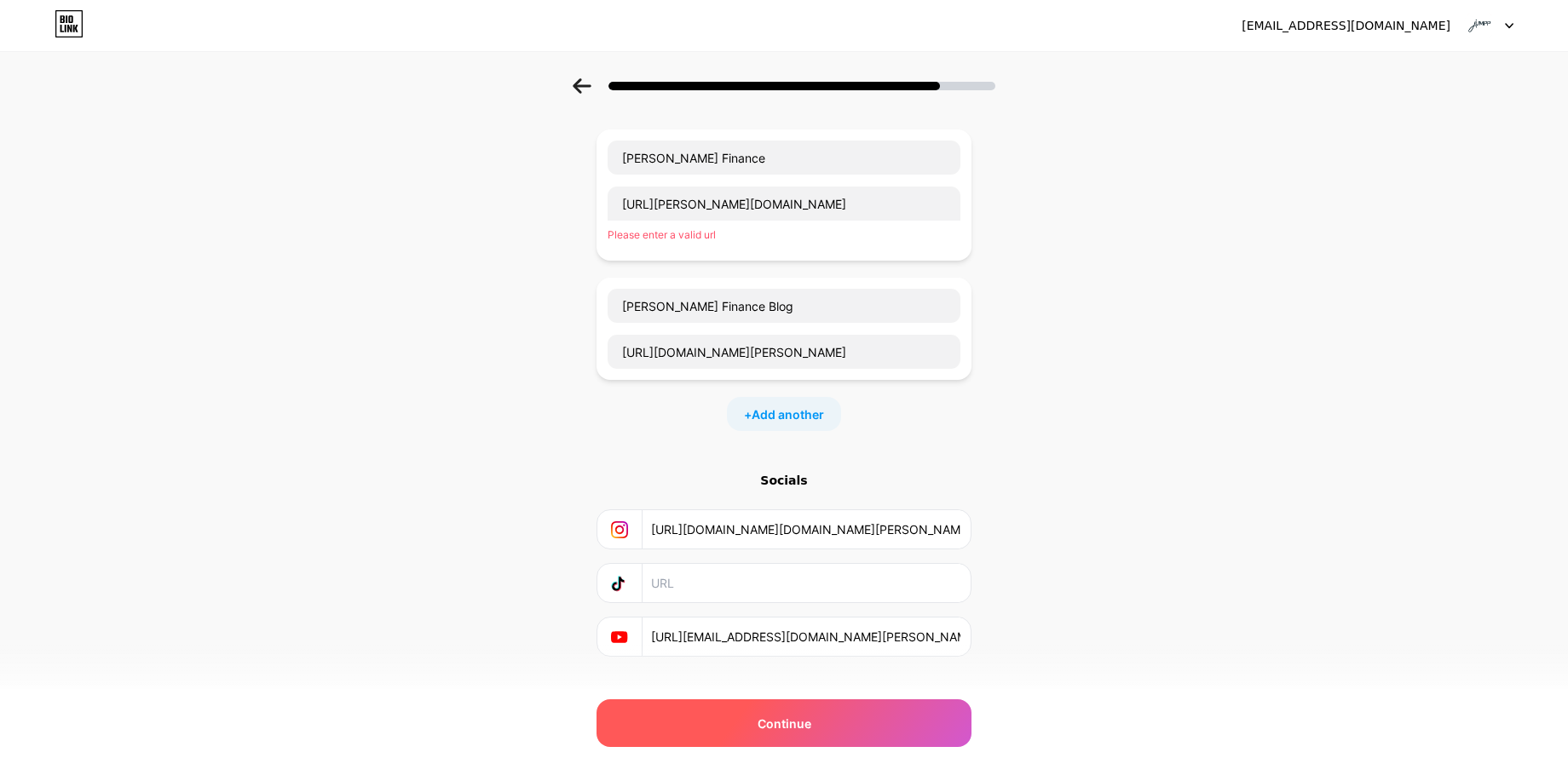
click at [787, 727] on span "Continue" at bounding box center [784, 723] width 54 height 18
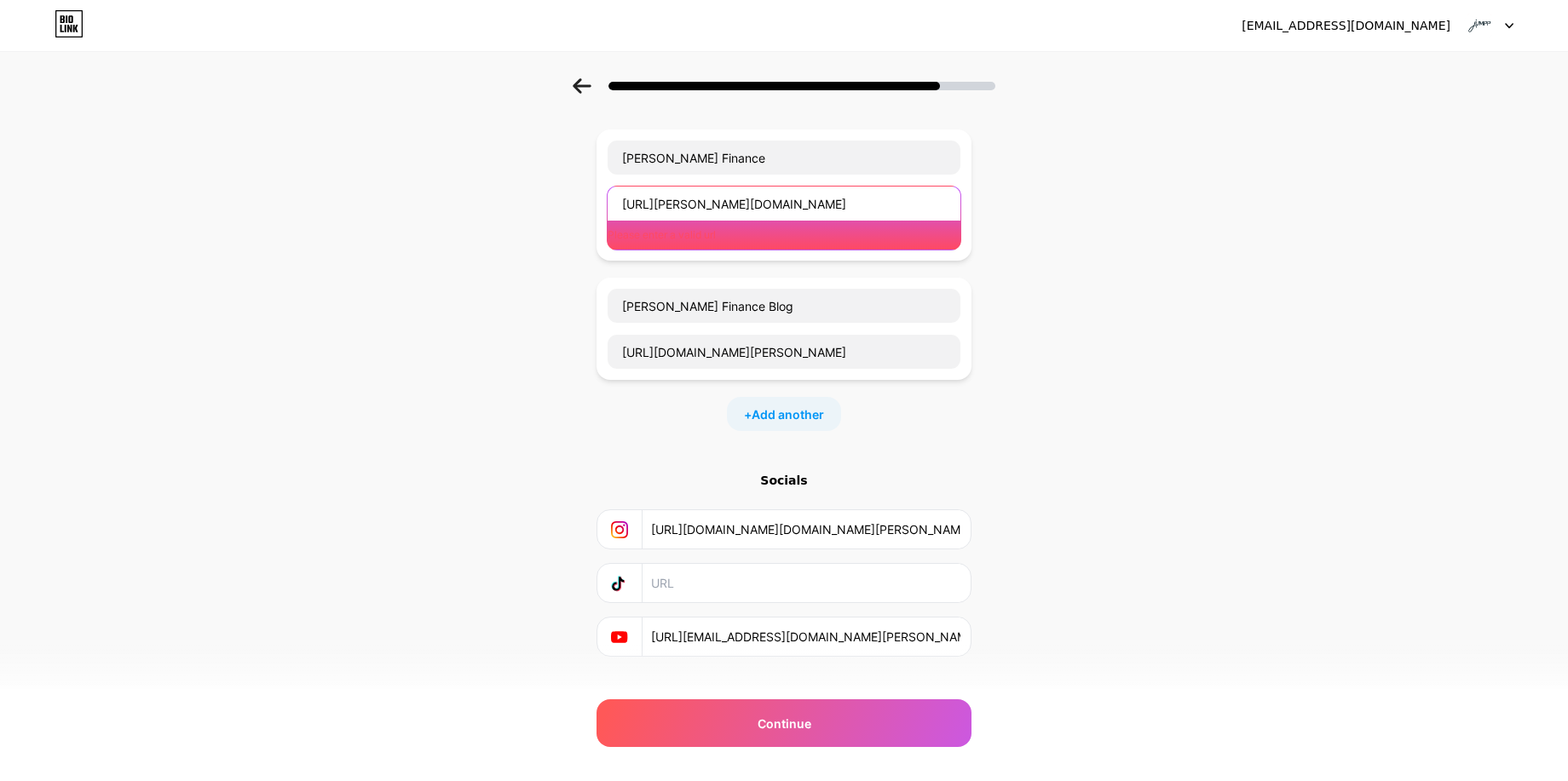
click at [667, 214] on input "https://jumpp.finance/" at bounding box center [784, 204] width 353 height 34
drag, startPoint x: 669, startPoint y: 205, endPoint x: 535, endPoint y: 207, distance: 134.0
click at [535, 207] on div "Start with a link Add anything you want your followers to see. jUMPP Finance ht…" at bounding box center [784, 368] width 1568 height 747
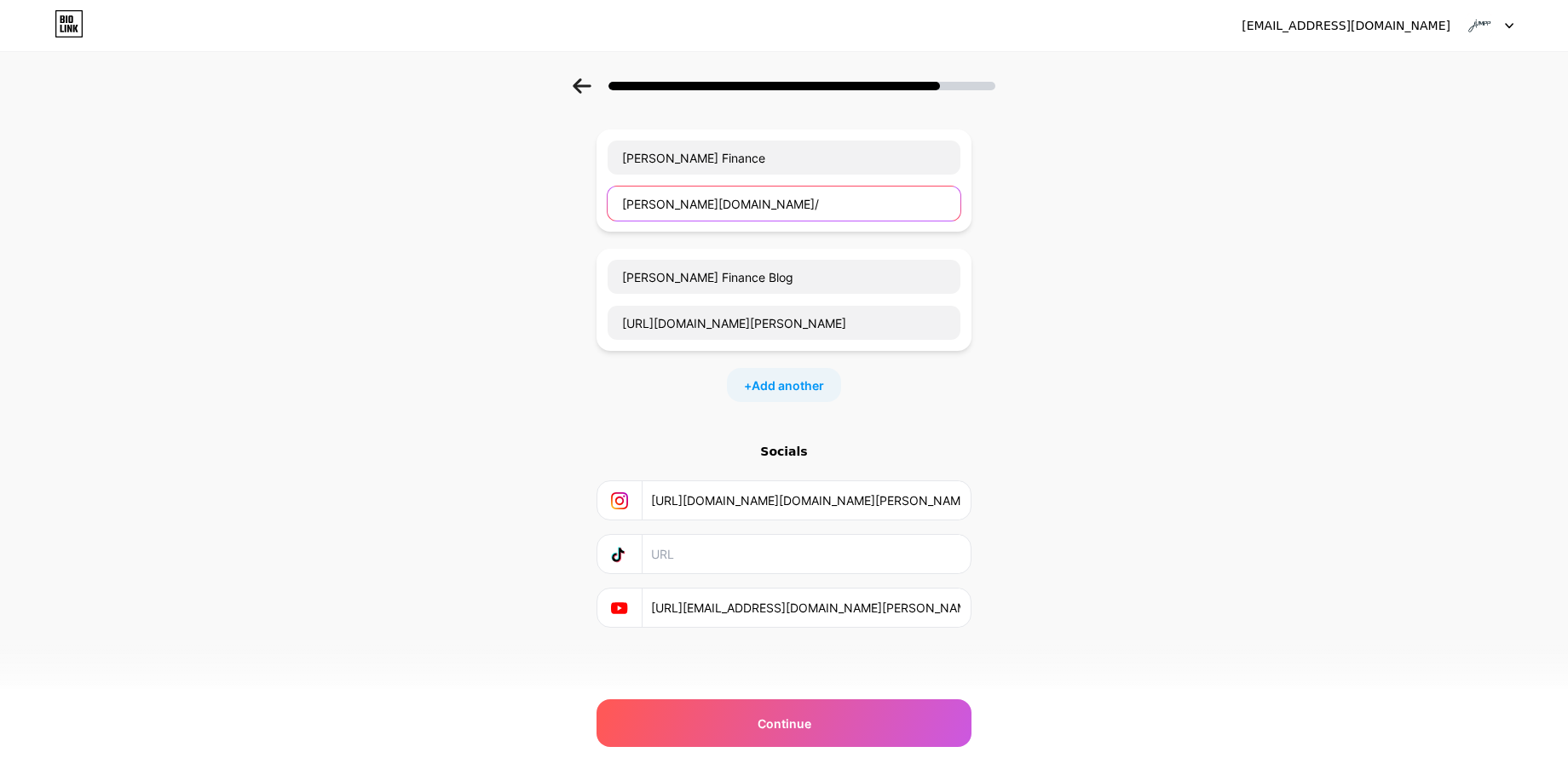
click at [743, 207] on input "jumpp.finance/" at bounding box center [784, 204] width 353 height 34
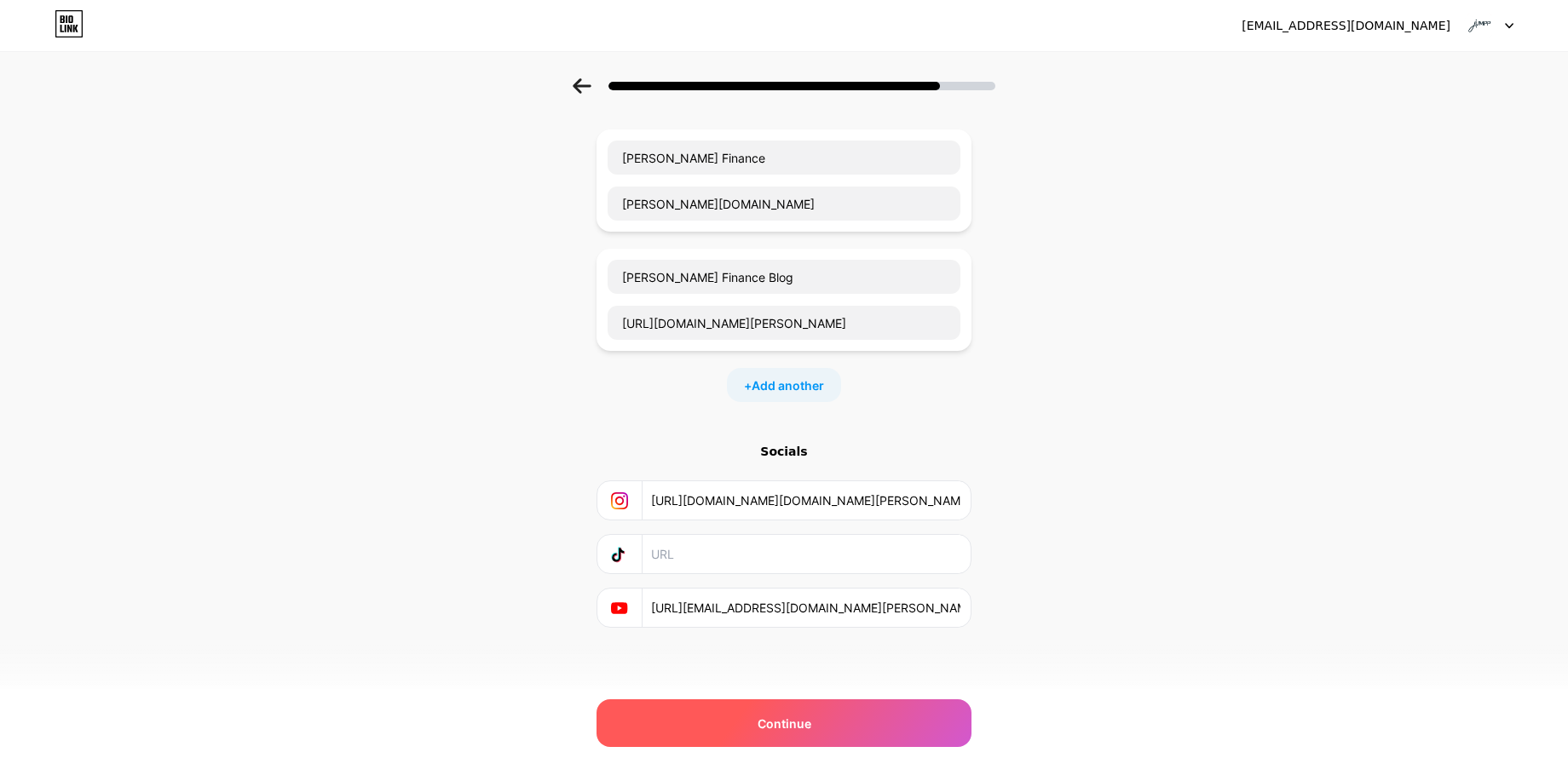
click at [787, 729] on span "Continue" at bounding box center [784, 723] width 54 height 18
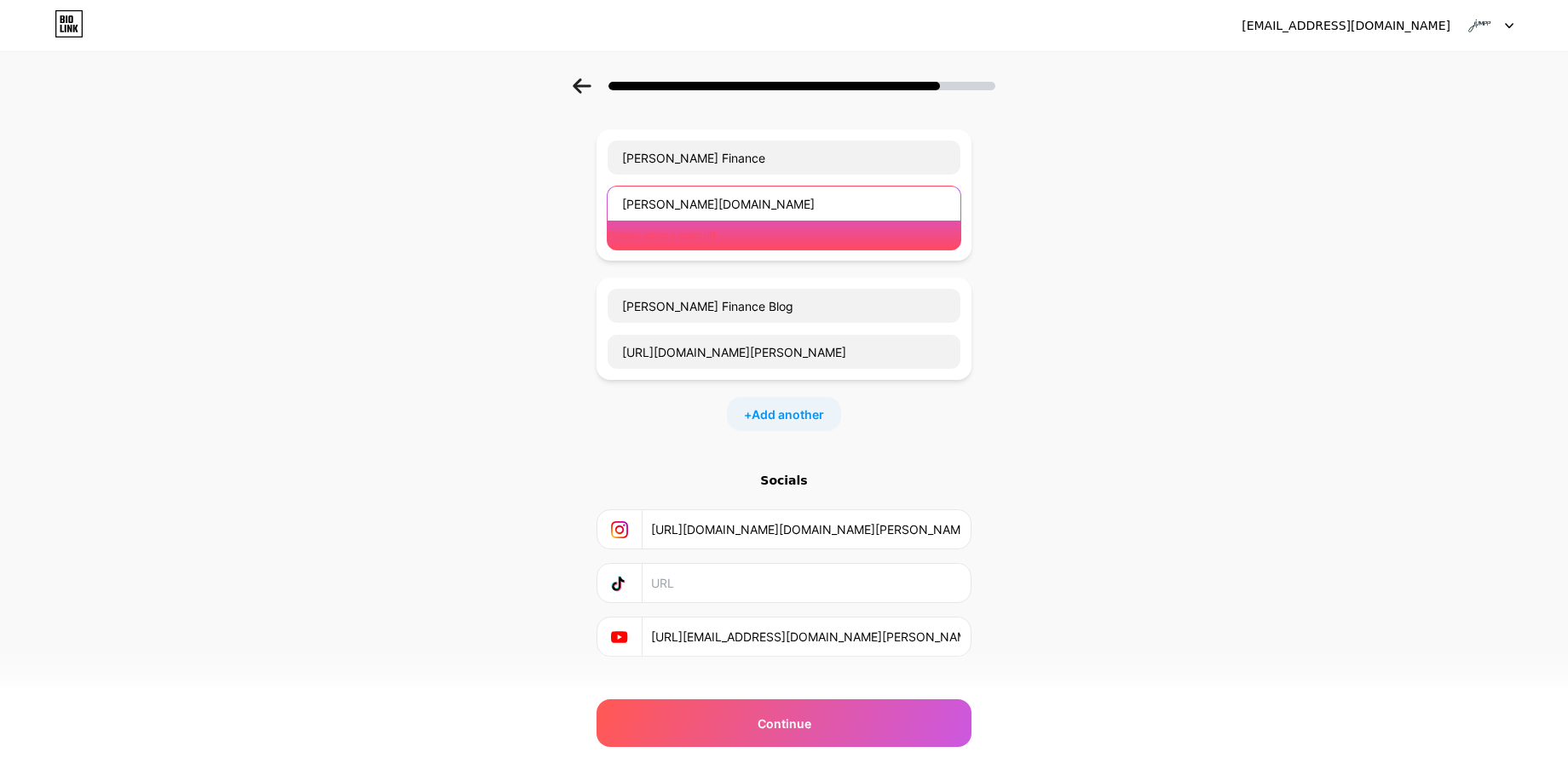
click at [730, 202] on input "jumpp.finance" at bounding box center [784, 204] width 353 height 34
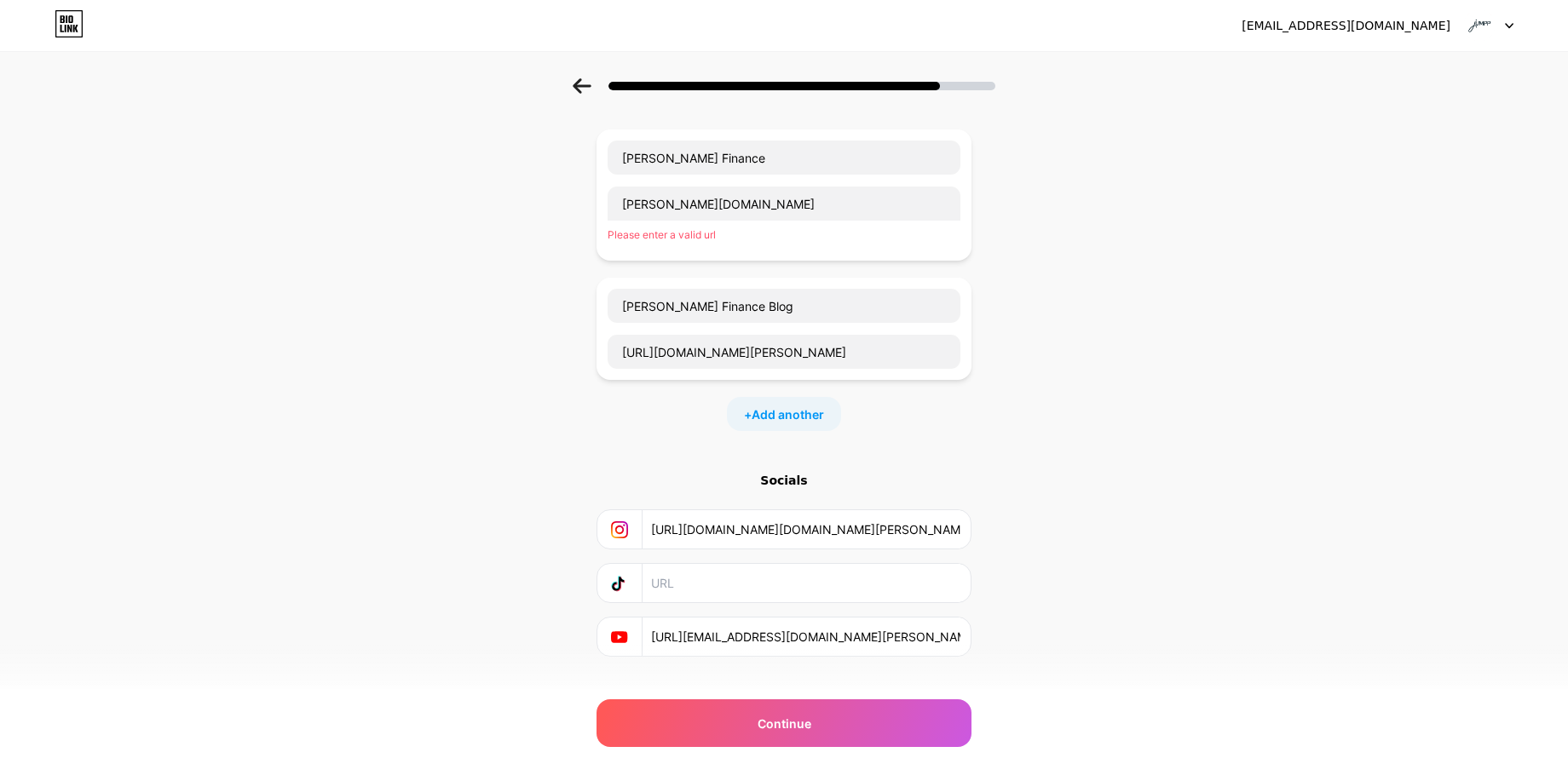
click at [320, 503] on div "Start with a link Add anything you want your followers to see. jUMPP Finance ju…" at bounding box center [784, 368] width 1568 height 747
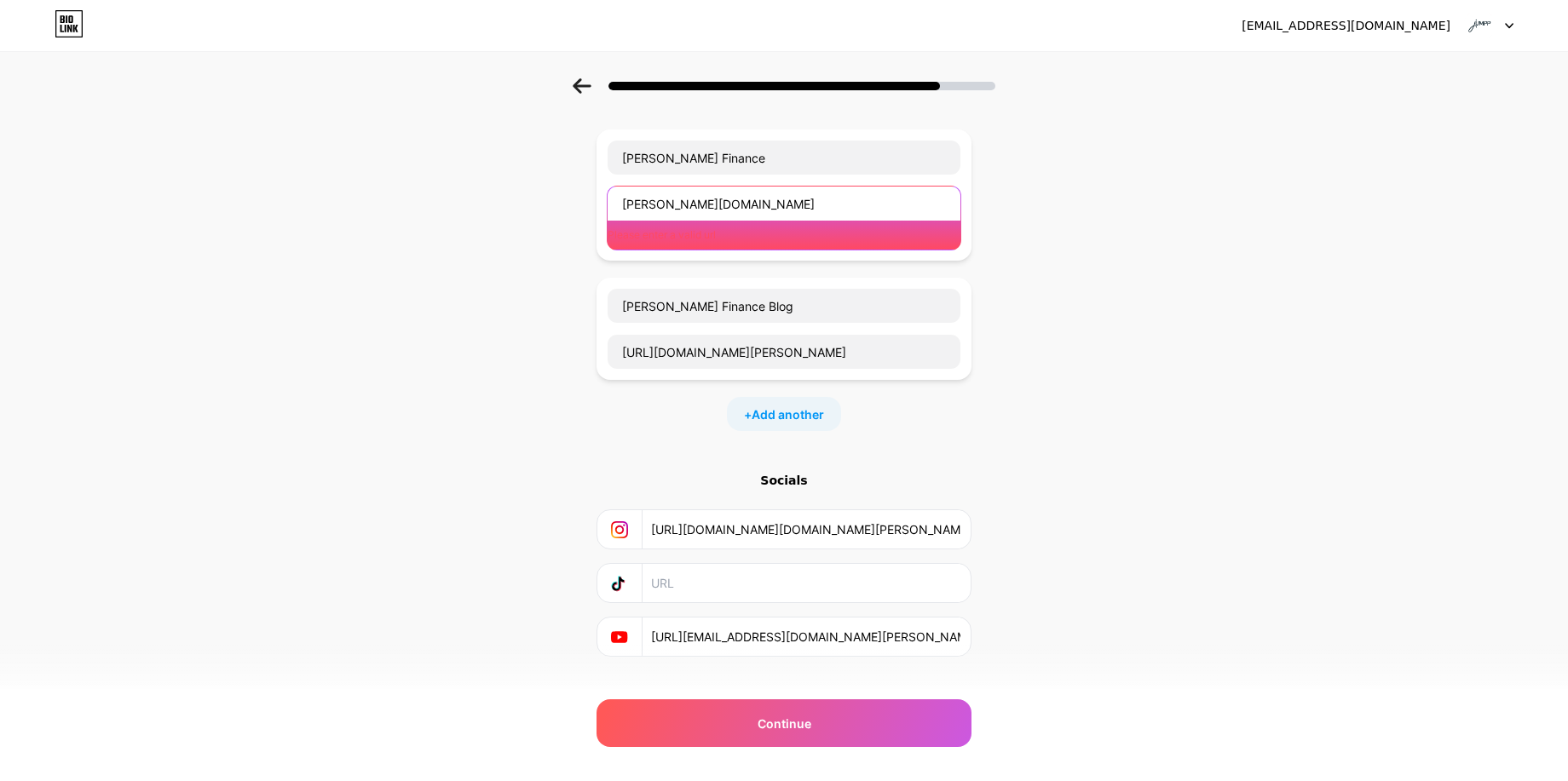
click at [625, 207] on input "jumpp.finance" at bounding box center [784, 204] width 353 height 34
click at [625, 207] on input "jumpp.finance" at bounding box center [784, 204] width 353 height 34
paste input "https://jumpp.finance/"
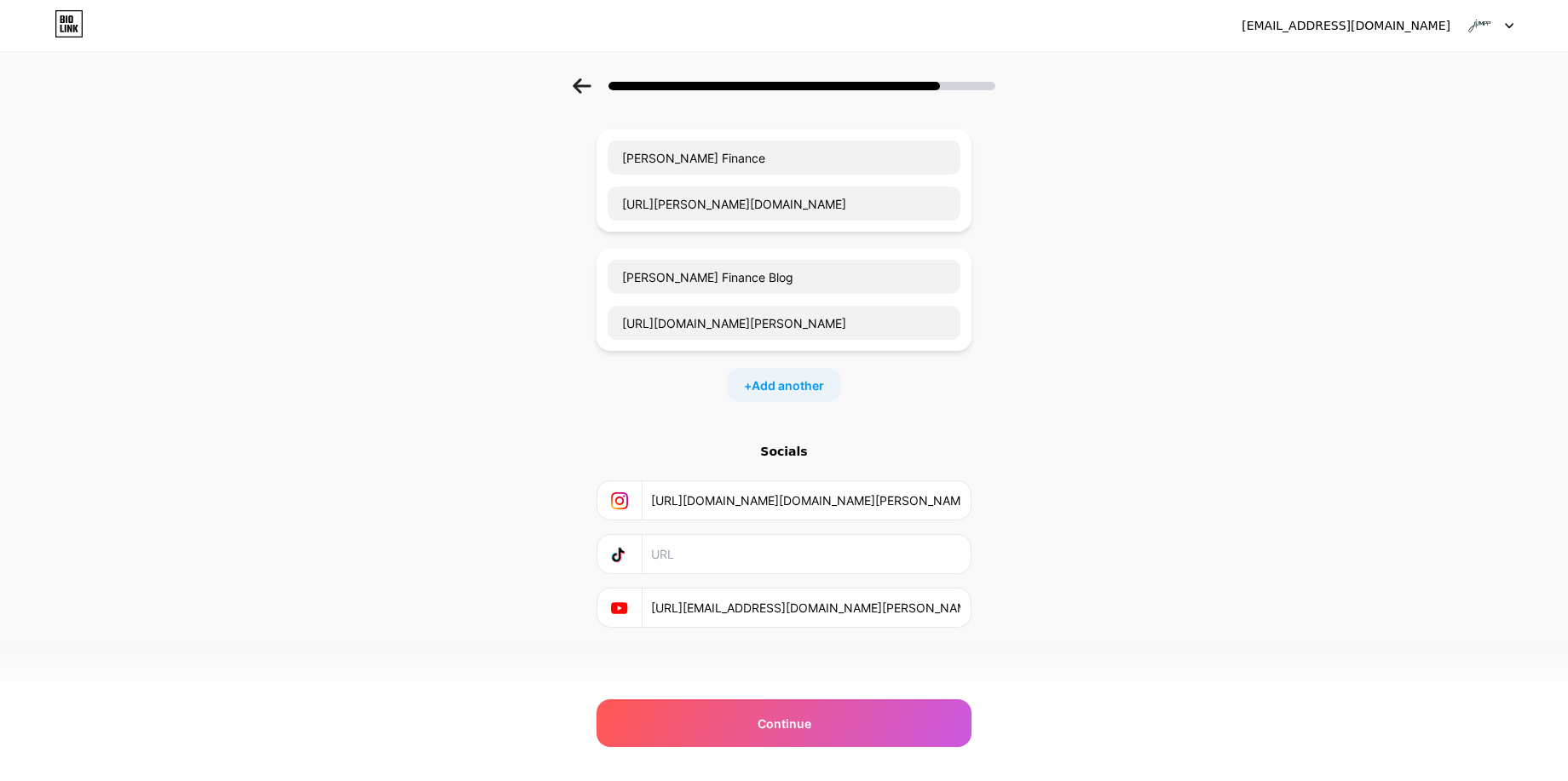
click at [502, 294] on div "Start with a link Add anything you want your followers to see. jUMPP Finance ht…" at bounding box center [784, 354] width 1568 height 718
click at [814, 740] on div "Continue" at bounding box center [784, 723] width 375 height 48
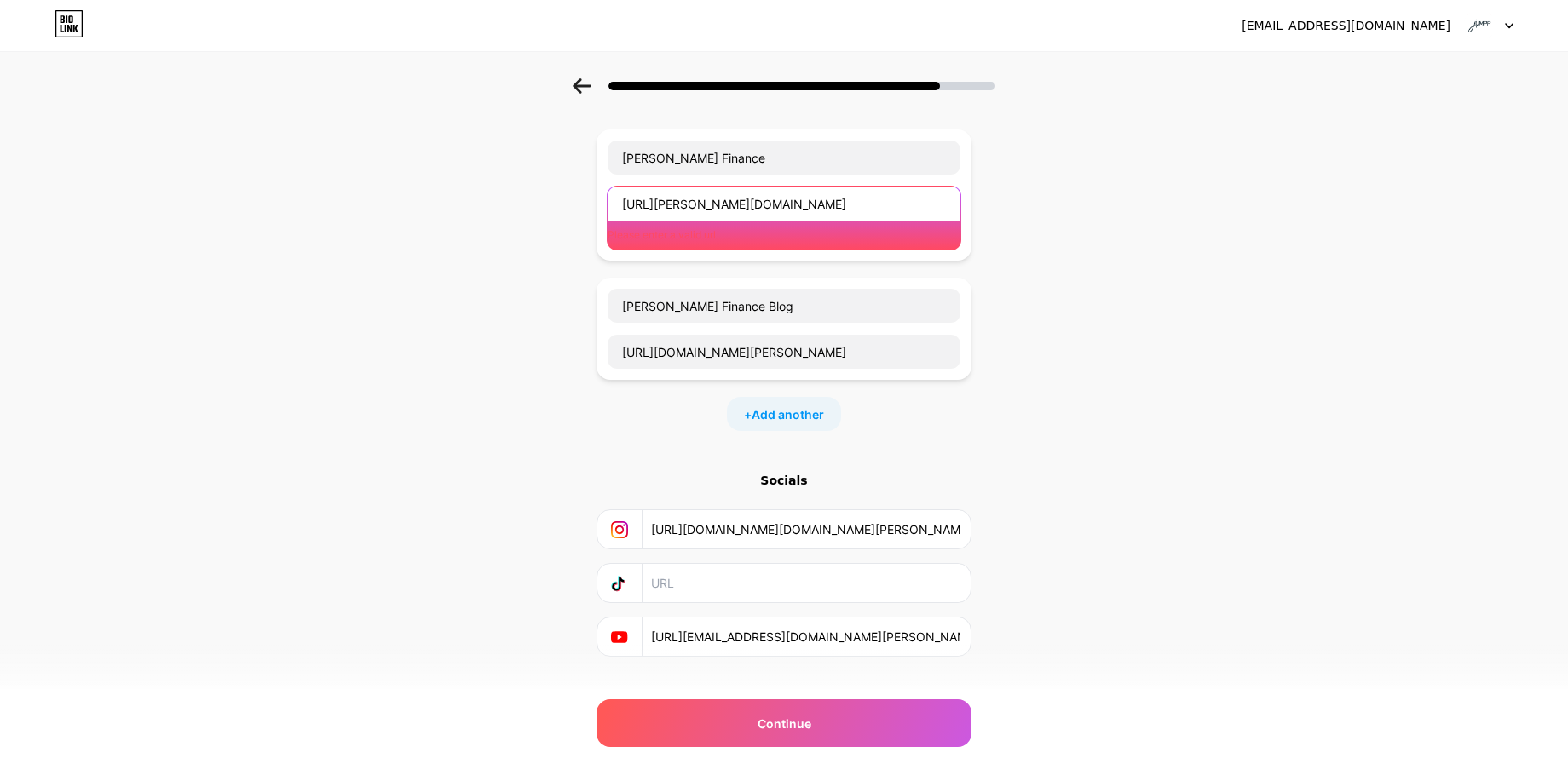
click at [667, 208] on input "https://jumpp.finance/" at bounding box center [784, 204] width 353 height 34
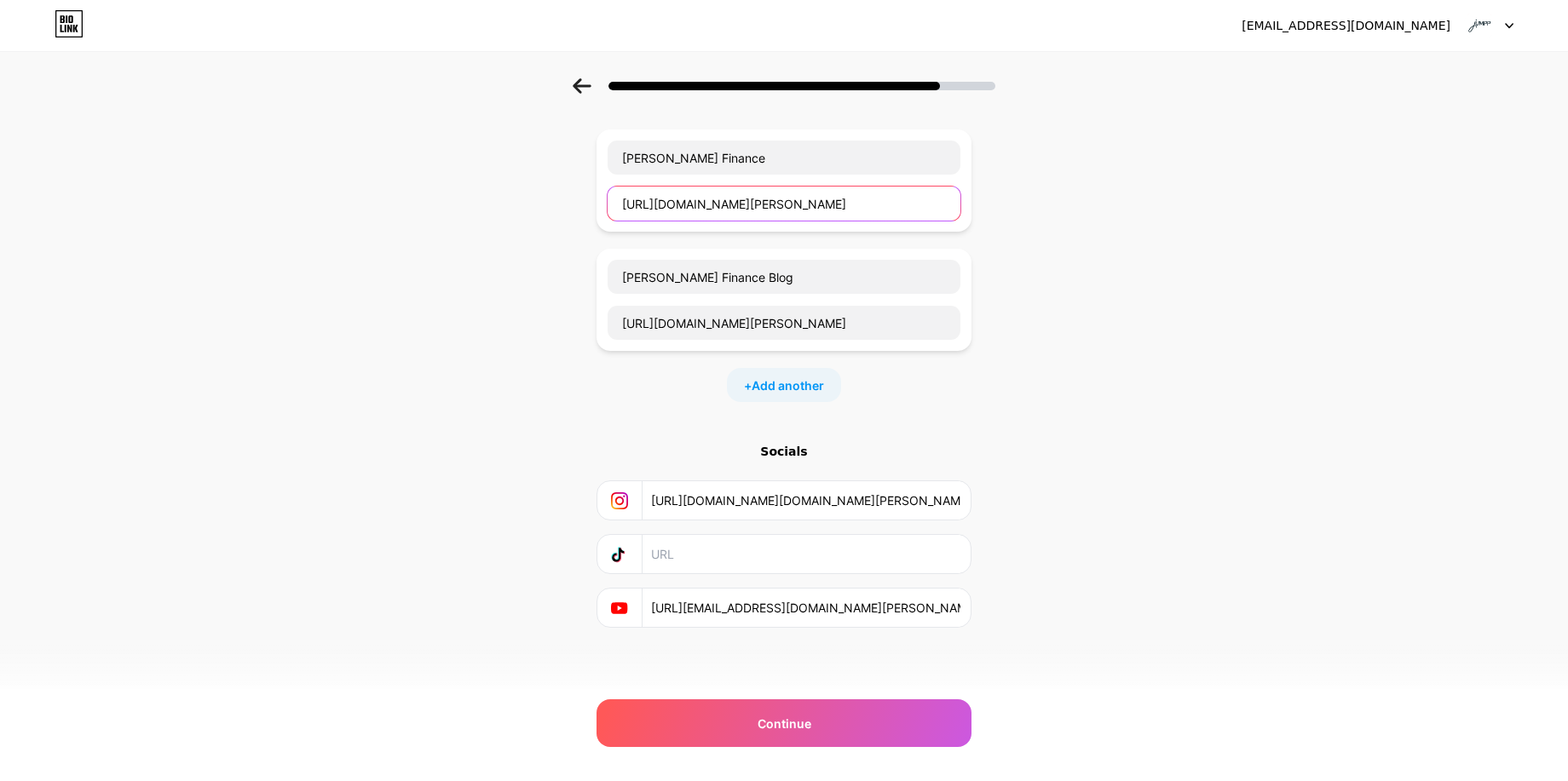
type input "https://www.jumpp.finance/"
click at [1236, 411] on div "Start with a link Add anything you want your followers to see. jUMPP Finance ht…" at bounding box center [784, 354] width 1568 height 718
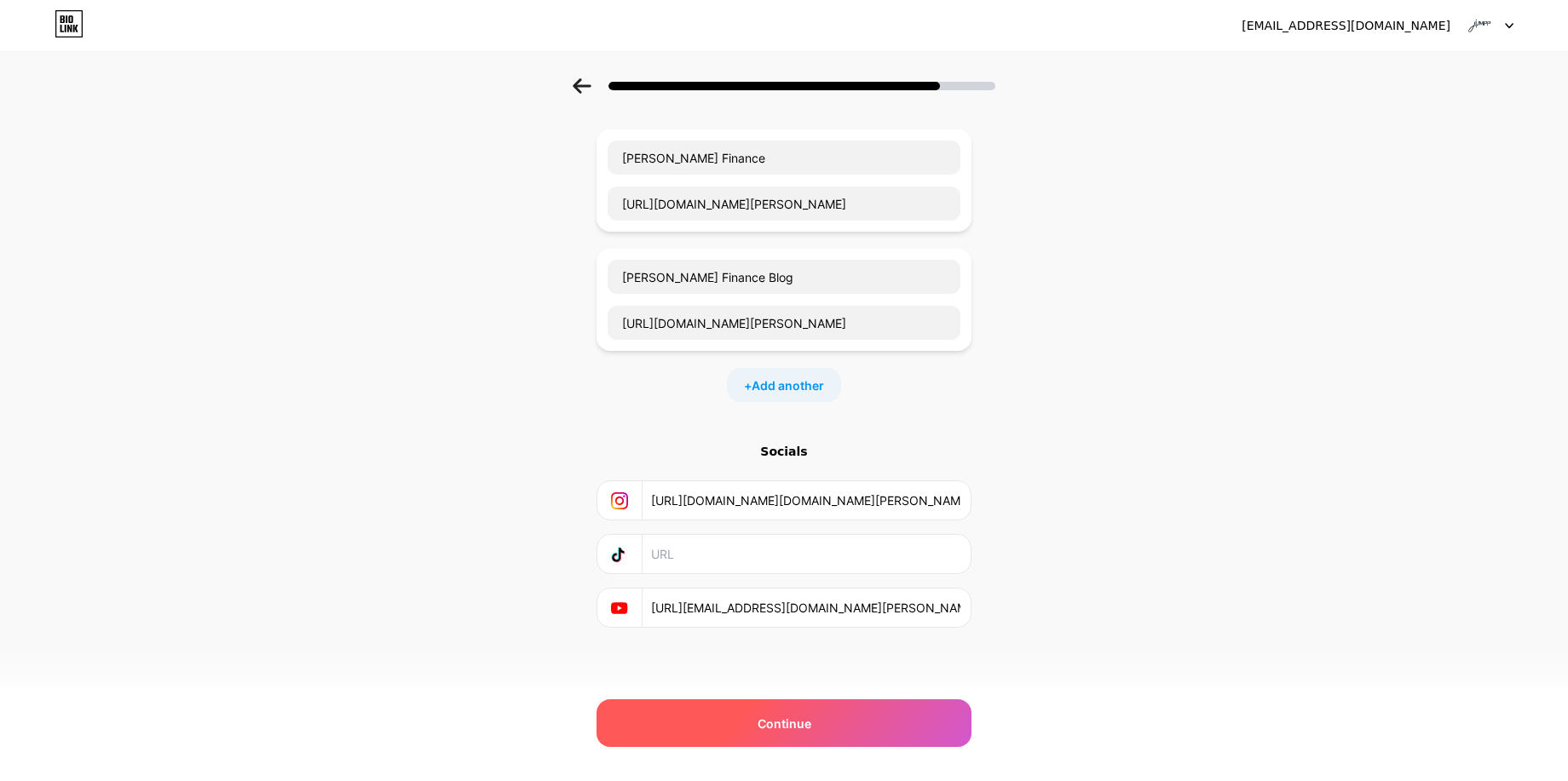
click at [785, 731] on span "Continue" at bounding box center [784, 723] width 54 height 18
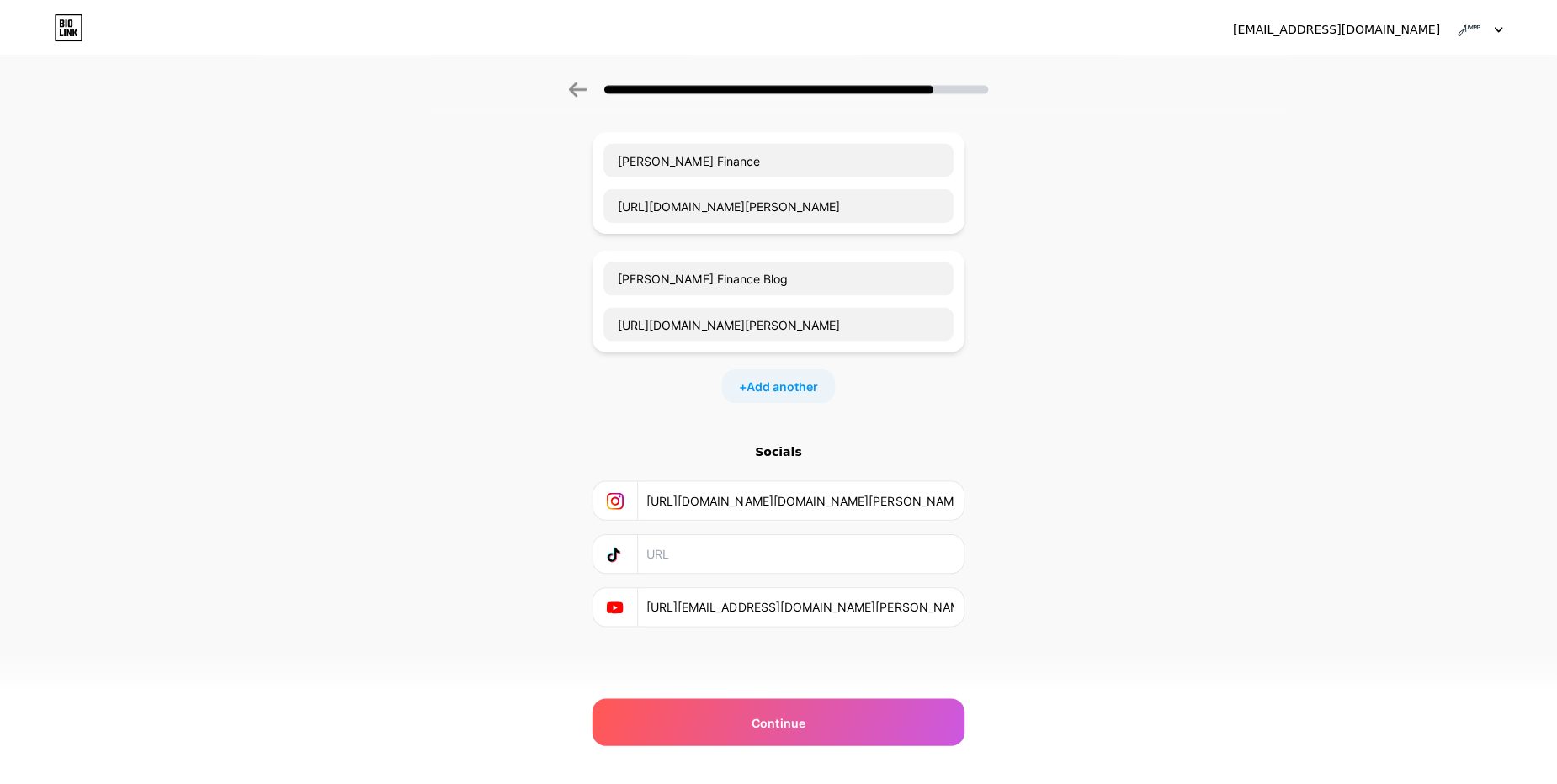
scroll to position [0, 0]
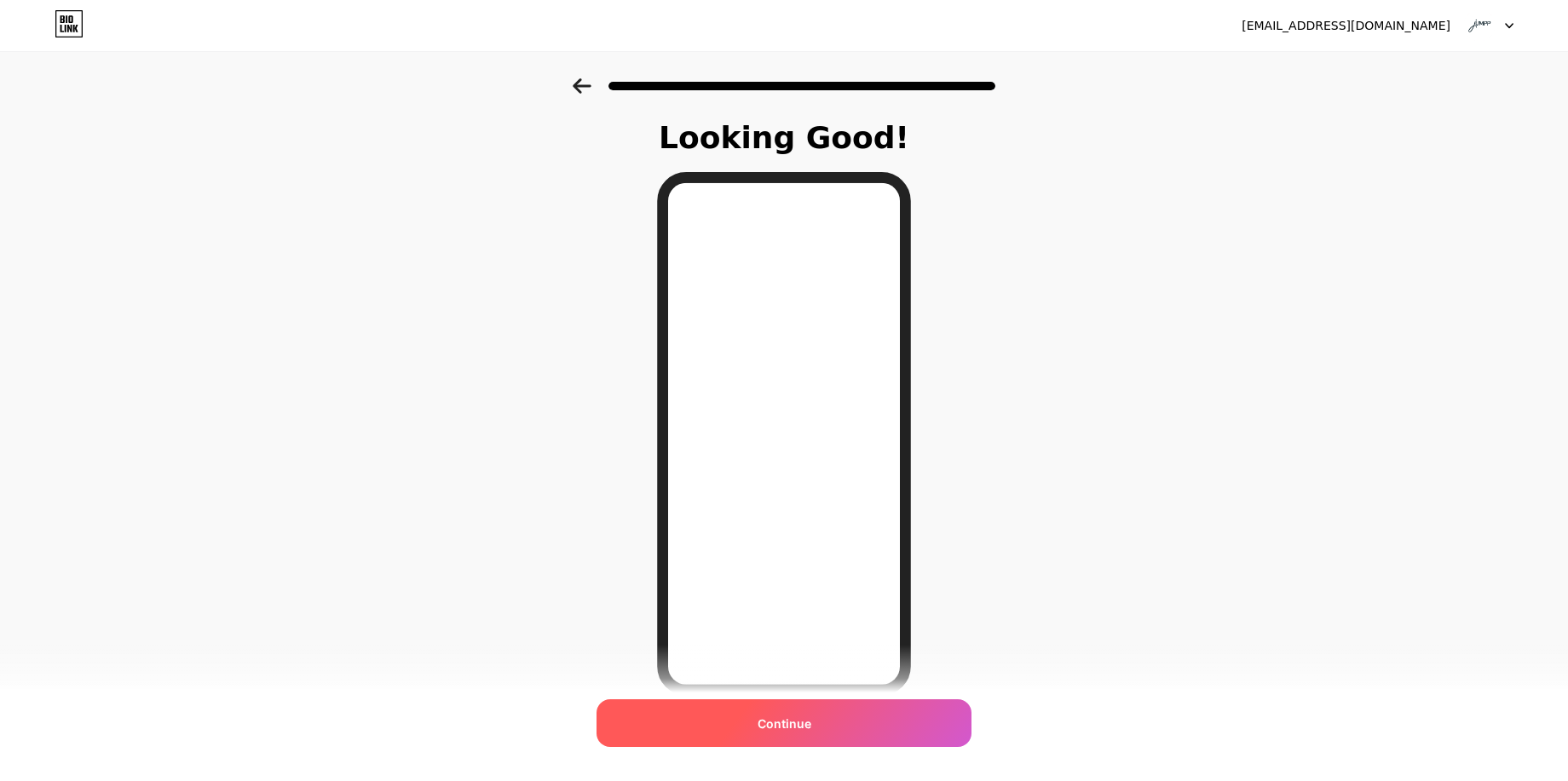
click at [805, 731] on span "Continue" at bounding box center [784, 723] width 54 height 18
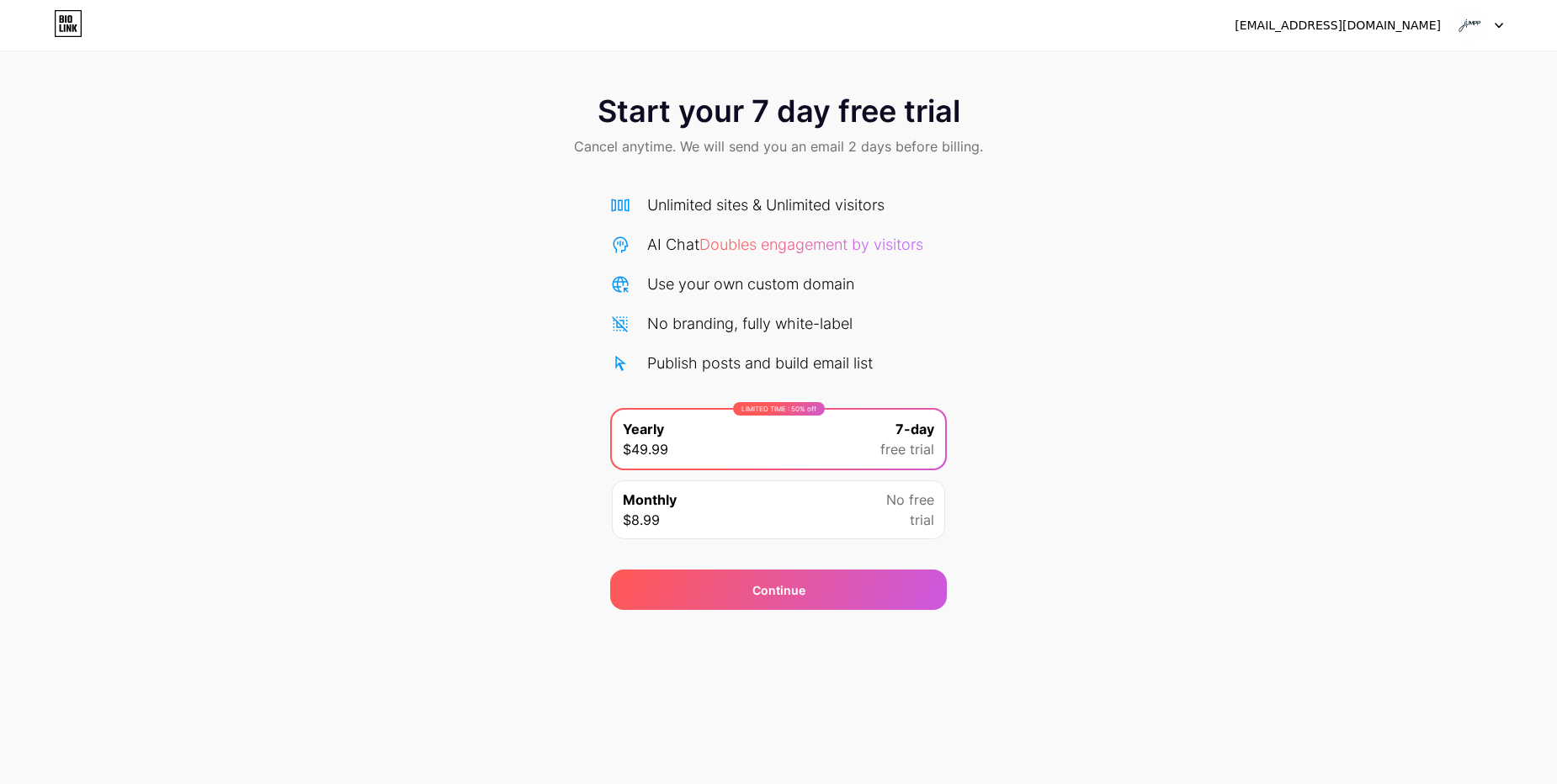
click at [1484, 28] on img at bounding box center [1469, 25] width 32 height 32
click at [688, 597] on div "Continue" at bounding box center [778, 589] width 337 height 41
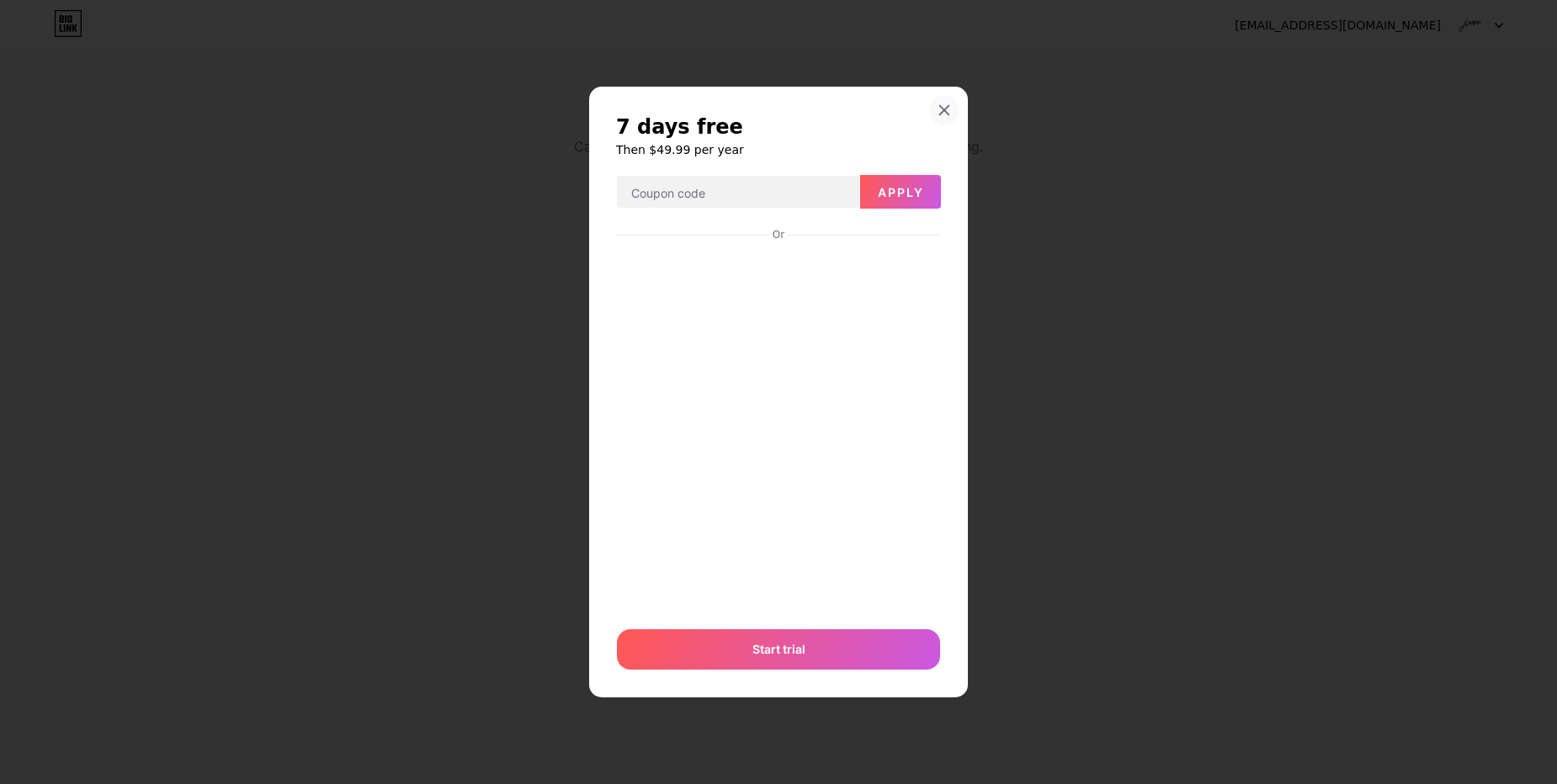
click at [942, 101] on div at bounding box center [944, 110] width 30 height 30
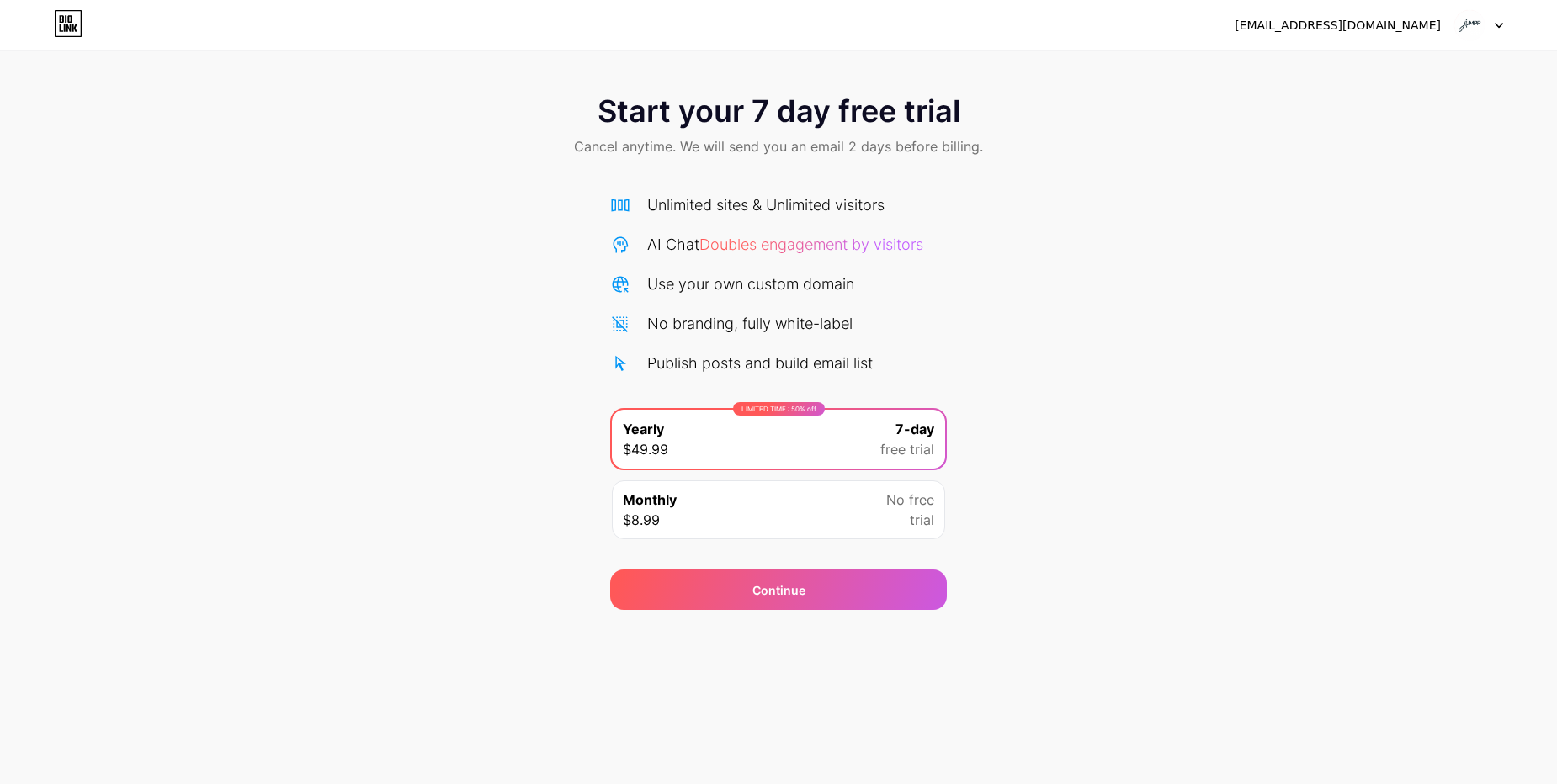
click at [1461, 25] on img at bounding box center [1469, 25] width 32 height 32
click at [1325, 25] on div "[EMAIL_ADDRESS][DOMAIN_NAME]" at bounding box center [1338, 25] width 206 height 18
click at [1037, 25] on div "jumppfinance1@gmail.com Logout" at bounding box center [778, 25] width 1557 height 30
click at [775, 521] on div "Monthly $8.99 No free trial" at bounding box center [778, 510] width 333 height 59
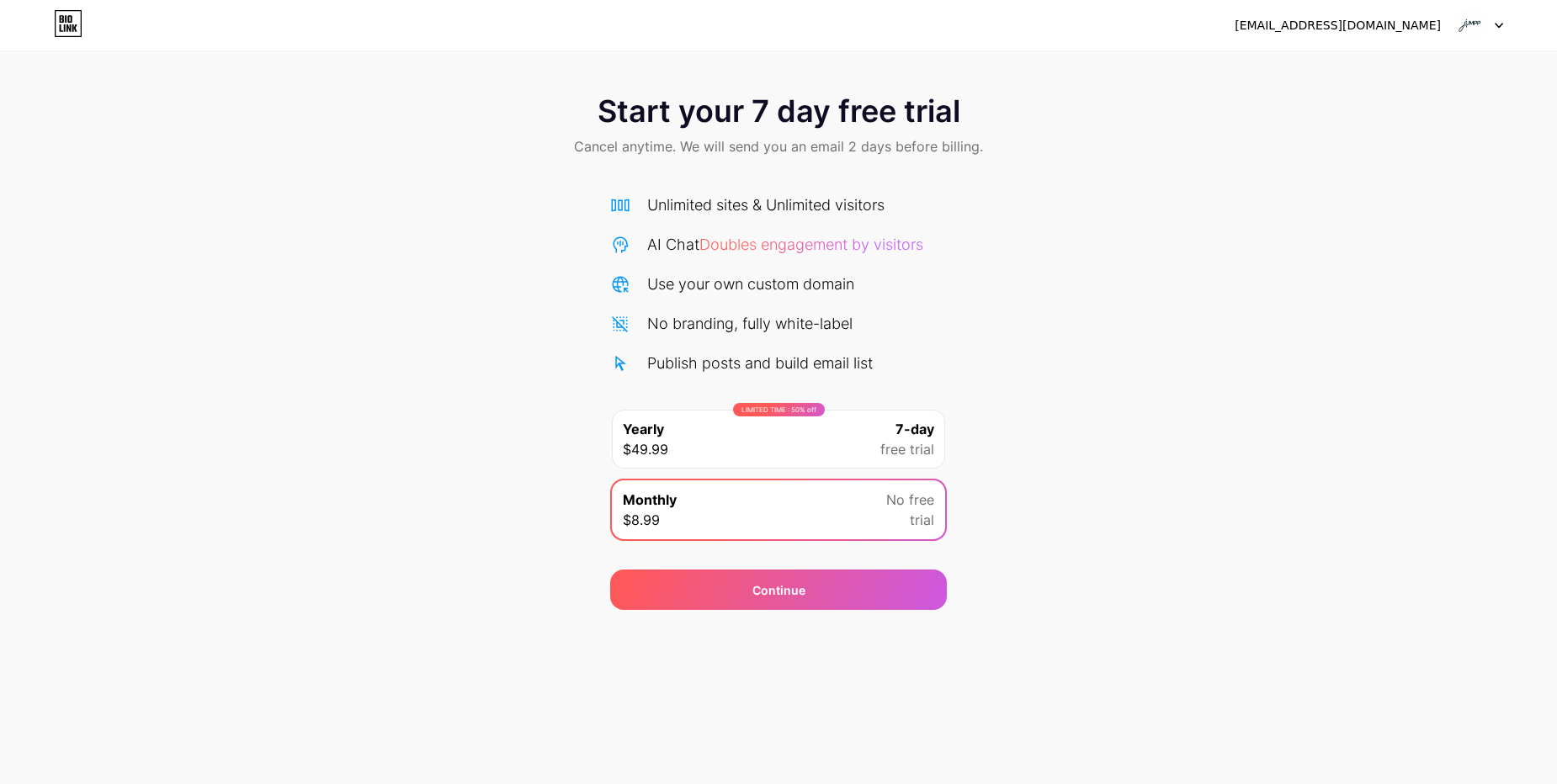
click at [839, 438] on div "LIMITED TIME : 50% off Yearly $49.99 7-day free trial" at bounding box center [778, 439] width 333 height 59
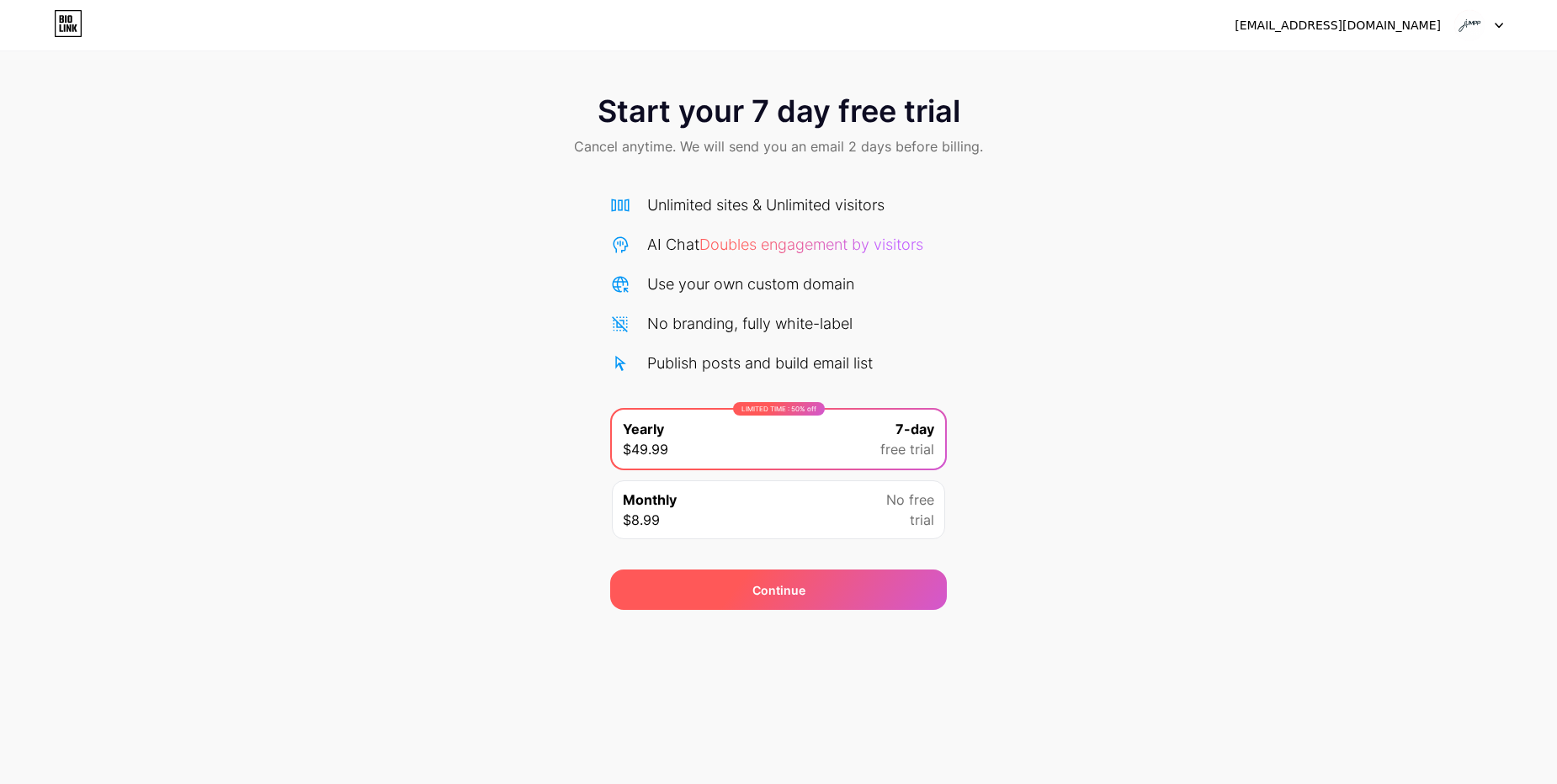
click at [787, 603] on div "Continue" at bounding box center [778, 589] width 337 height 41
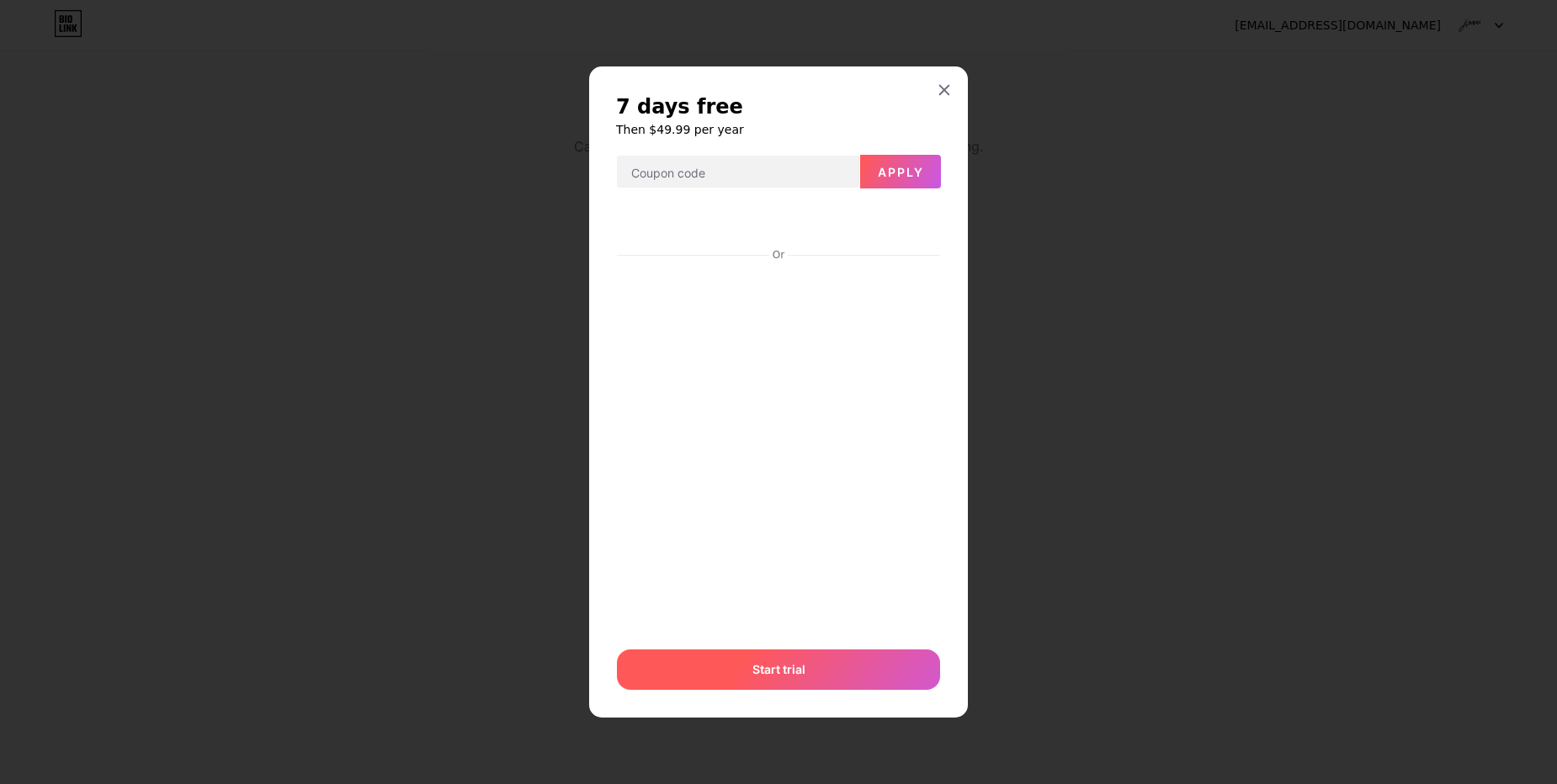
click at [762, 667] on span "Start trial" at bounding box center [778, 669] width 53 height 18
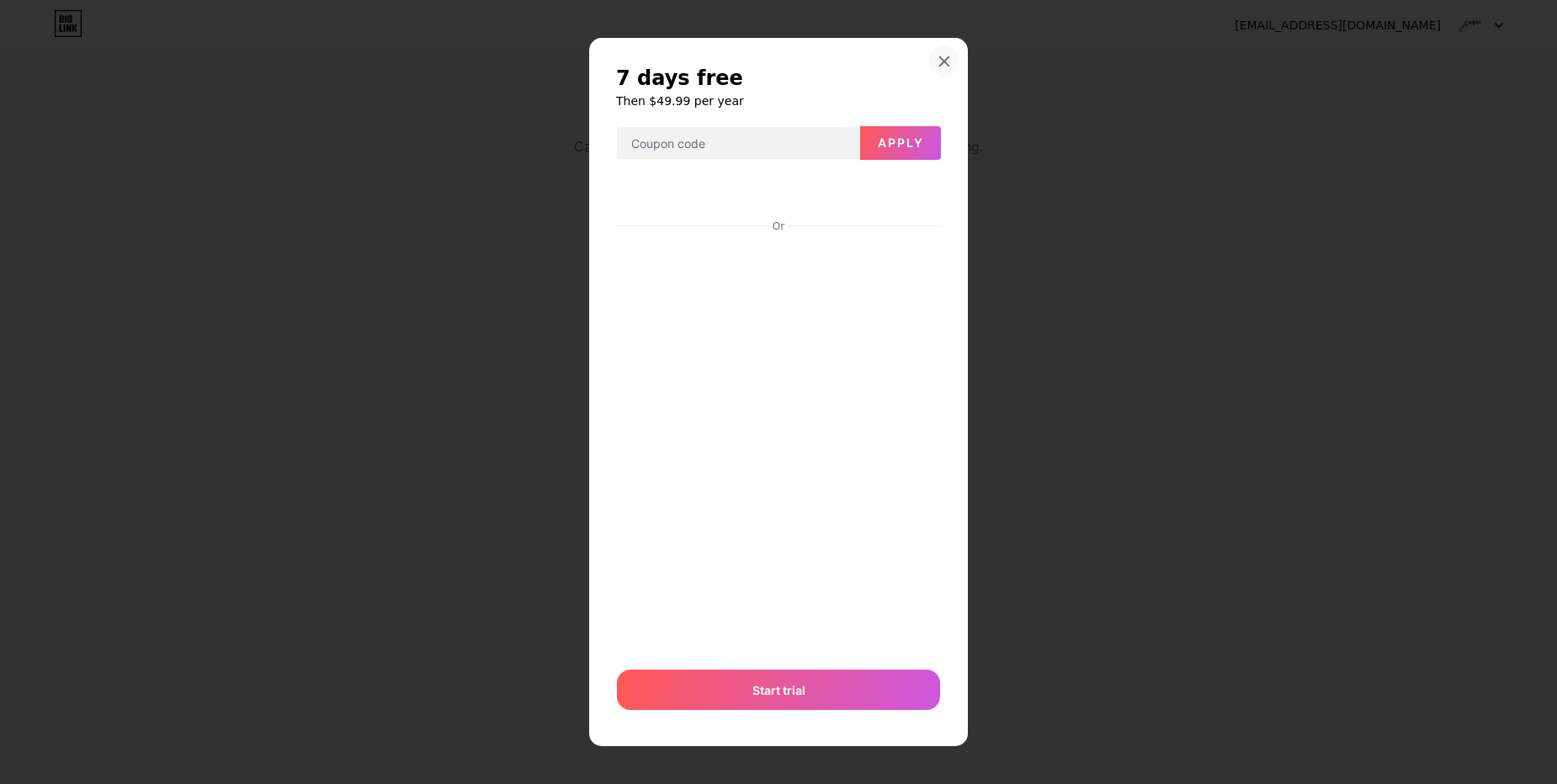
click at [948, 55] on icon at bounding box center [944, 62] width 14 height 14
